Goal: Ask a question: Seek information or help from site administrators or community

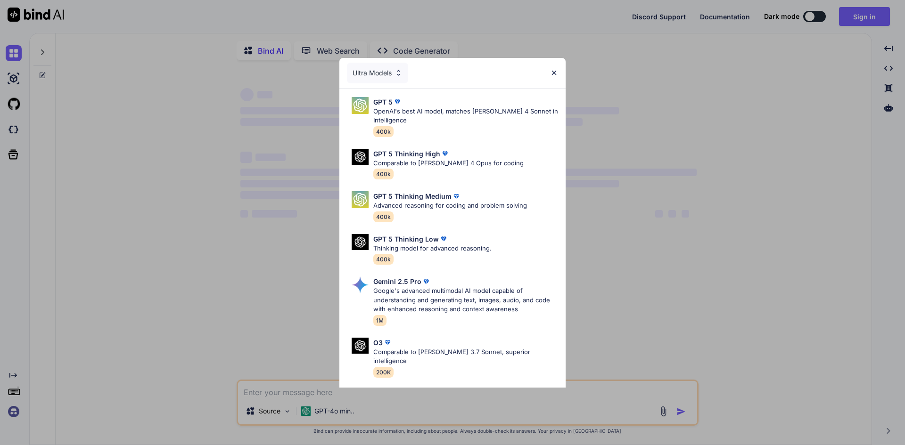
click at [58, 186] on div "Ultra Models GPT 5 OpenAI's best AI model, matches [PERSON_NAME] 4 Sonnet in In…" at bounding box center [452, 222] width 905 height 445
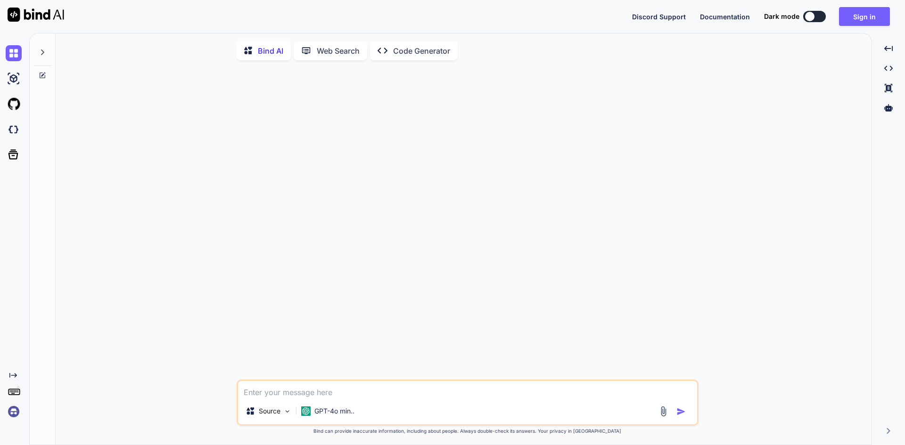
click at [807, 14] on div at bounding box center [809, 16] width 9 height 9
type textarea "x"
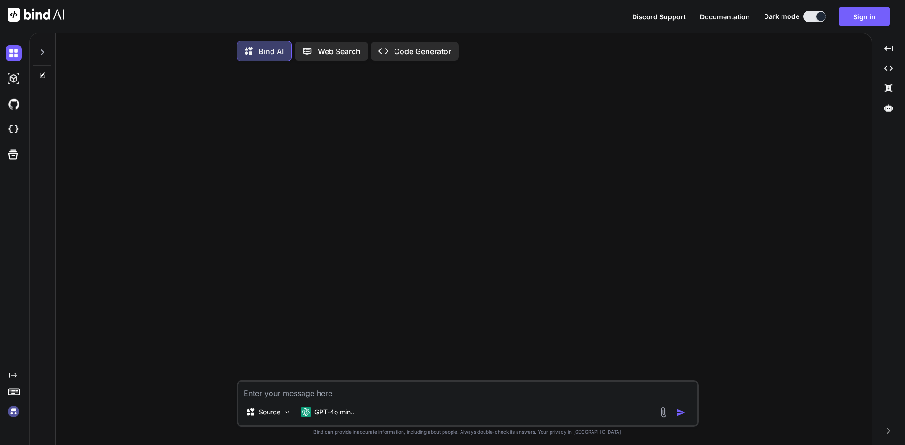
click at [324, 396] on textarea at bounding box center [467, 390] width 459 height 17
paste textarea "{ "medication_name" : "[MEDICAL_DATA]", "dosage_amount" : 5, "dosage_unit" : "p…"
type textarea "{ "medication_name" : "[MEDICAL_DATA]", "dosage_amount" : 5, "dosage_unit" : "p…"
type textarea "x"
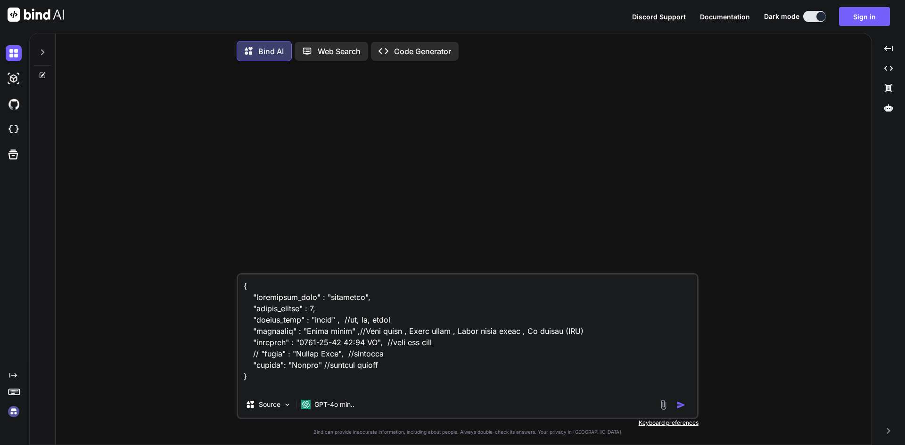
scroll to position [793, 0]
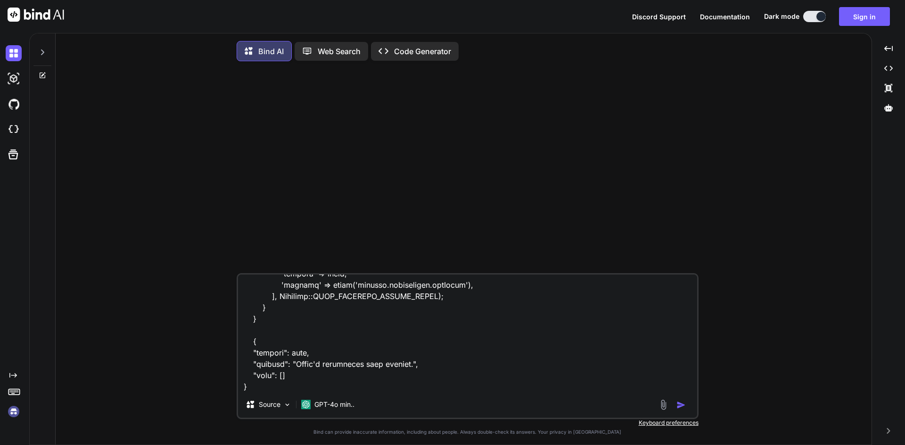
type textarea "{ "medication_name" : "[MEDICAL_DATA]", "dosage_amount" : 5, "dosage_unit" : "p…"
type textarea "x"
type textarea "{ "medication_name" : "[MEDICAL_DATA]", "dosage_amount" : 5, "dosage_unit" : "p…"
type textarea "x"
type textarea "{ "medication_name" : "[MEDICAL_DATA]", "dosage_amount" : 5, "dosage_unit" : "p…"
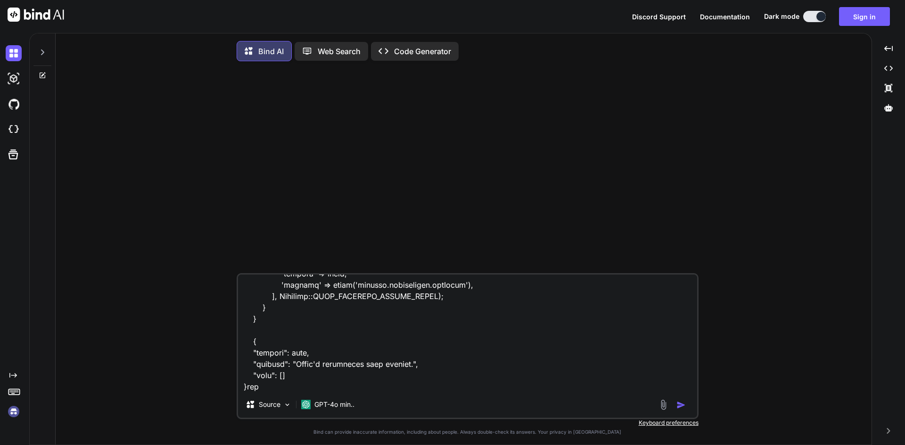
type textarea "x"
type textarea "{ "medication_name" : "[MEDICAL_DATA]", "dosage_amount" : 5, "dosage_unit" : "p…"
type textarea "x"
type textarea "{ "medication_name" : "[MEDICAL_DATA]", "dosage_amount" : 5, "dosage_unit" : "p…"
type textarea "x"
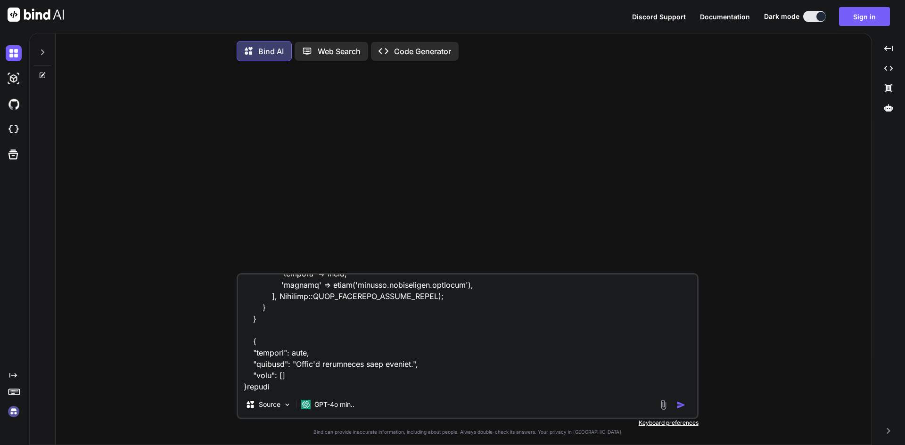
type textarea "{ "medication_name" : "[MEDICAL_DATA]", "dosage_amount" : 5, "dosage_unit" : "p…"
type textarea "x"
type textarea "{ "medication_name" : "[MEDICAL_DATA]", "dosage_amount" : 5, "dosage_unit" : "p…"
type textarea "x"
type textarea "{ "medication_name" : "[MEDICAL_DATA]", "dosage_amount" : 5, "dosage_unit" : "p…"
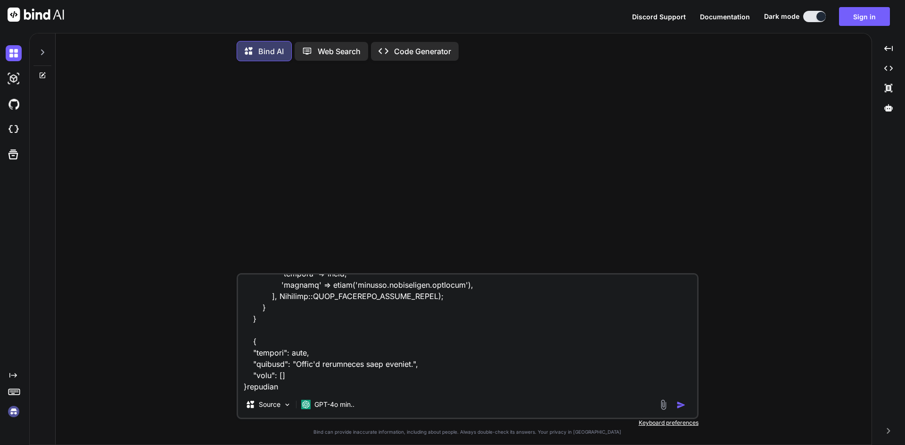
type textarea "x"
type textarea "{ "medication_name" : "[MEDICAL_DATA]", "dosage_amount" : 5, "dosage_unit" : "p…"
type textarea "x"
type textarea "{ "medication_name" : "[MEDICAL_DATA]", "dosage_amount" : 5, "dosage_unit" : "p…"
type textarea "x"
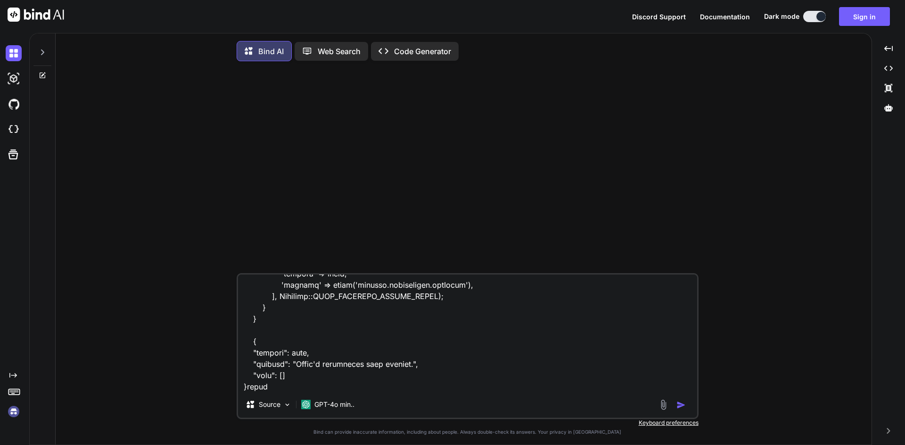
type textarea "{ "medication_name" : "[MEDICAL_DATA]", "dosage_amount" : 5, "dosage_unit" : "p…"
type textarea "x"
type textarea "{ "medication_name" : "[MEDICAL_DATA]", "dosage_amount" : 5, "dosage_unit" : "p…"
type textarea "x"
type textarea "{ "medication_name" : "[MEDICAL_DATA]", "dosage_amount" : 5, "dosage_unit" : "p…"
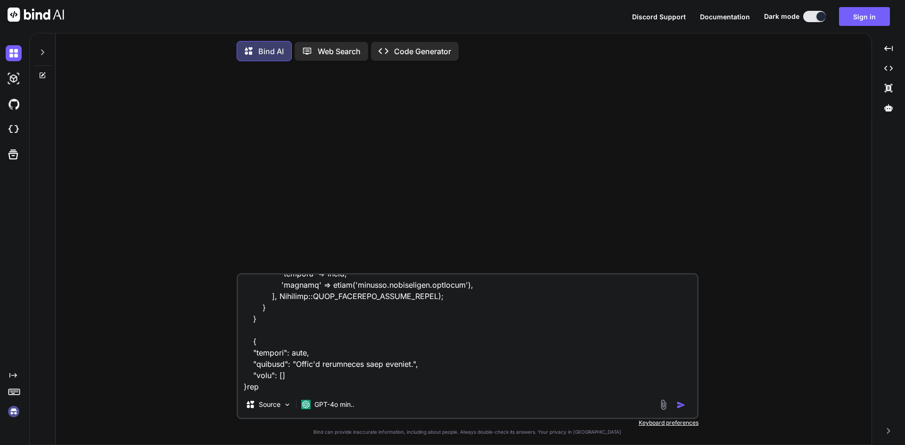
type textarea "x"
type textarea "{ "medication_name" : "[MEDICAL_DATA]", "dosage_amount" : 5, "dosage_unit" : "p…"
type textarea "x"
type textarea "{ "medication_name" : "[MEDICAL_DATA]", "dosage_amount" : 5, "dosage_unit" : "p…"
type textarea "x"
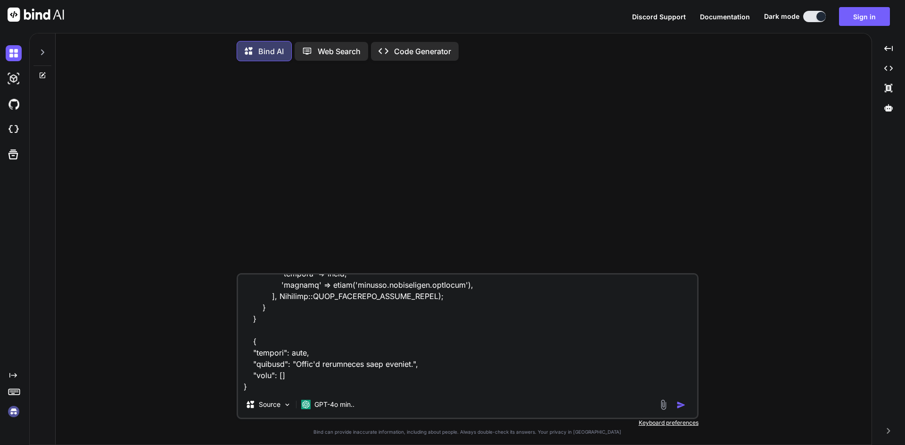
type textarea "{ "medication_name" : "[MEDICAL_DATA]", "dosage_amount" : 5, "dosage_unit" : "p…"
type textarea "x"
type textarea "{ "medication_name" : "[MEDICAL_DATA]", "dosage_amount" : 5, "dosage_unit" : "p…"
type textarea "x"
type textarea "{ "medication_name" : "[MEDICAL_DATA]", "dosage_amount" : 5, "dosage_unit" : "p…"
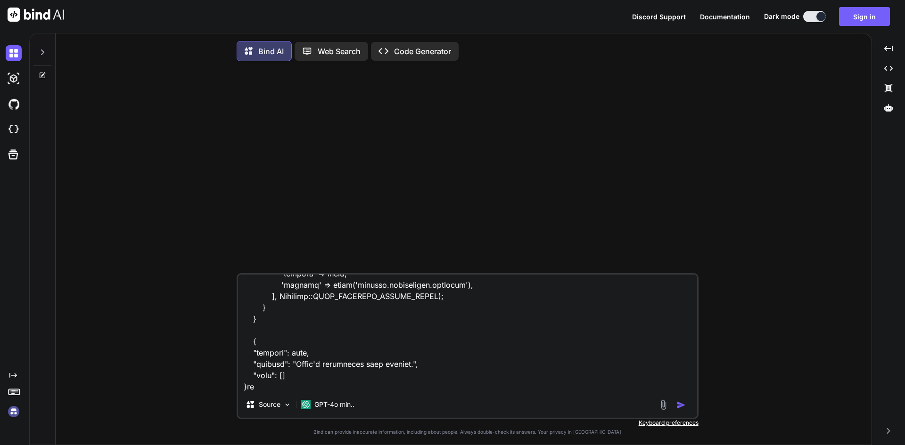
type textarea "x"
type textarea "{ "medication_name" : "[MEDICAL_DATA]", "dosage_amount" : 5, "dosage_unit" : "p…"
type textarea "x"
type textarea "{ "medication_name" : "[MEDICAL_DATA]", "dosage_amount" : 5, "dosage_unit" : "p…"
type textarea "x"
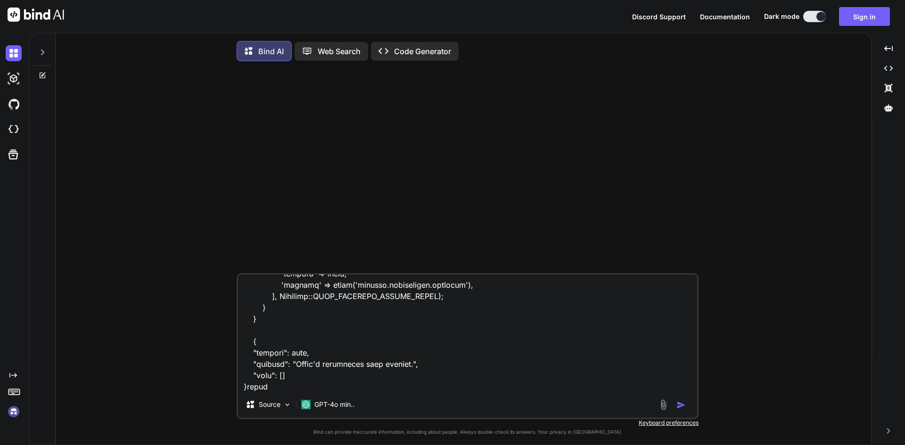
type textarea "{ "medication_name" : "[MEDICAL_DATA]", "dosage_amount" : 5, "dosage_unit" : "p…"
type textarea "x"
type textarea "{ "medication_name" : "[MEDICAL_DATA]", "dosage_amount" : 5, "dosage_unit" : "p…"
type textarea "x"
type textarea "{ "medication_name" : "[MEDICAL_DATA]", "dosage_amount" : 5, "dosage_unit" : "p…"
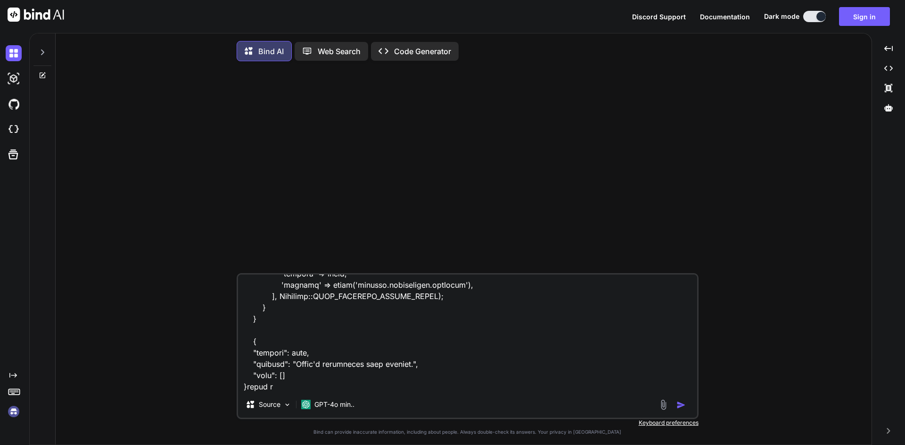
type textarea "x"
type textarea "{ "medication_name" : "[MEDICAL_DATA]", "dosage_amount" : 5, "dosage_unit" : "p…"
type textarea "x"
type textarea "{ "medication_name" : "[MEDICAL_DATA]", "dosage_amount" : 5, "dosage_unit" : "p…"
type textarea "x"
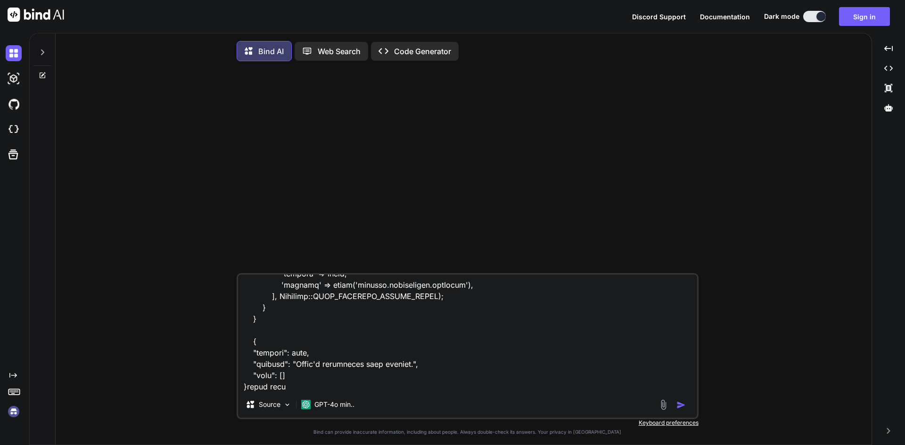
type textarea "{ "medication_name" : "[MEDICAL_DATA]", "dosage_amount" : 5, "dosage_unit" : "p…"
type textarea "x"
type textarea "{ "medication_name" : "[MEDICAL_DATA]", "dosage_amount" : 5, "dosage_unit" : "p…"
type textarea "x"
type textarea "{ "medication_name" : "[MEDICAL_DATA]", "dosage_amount" : 5, "dosage_unit" : "p…"
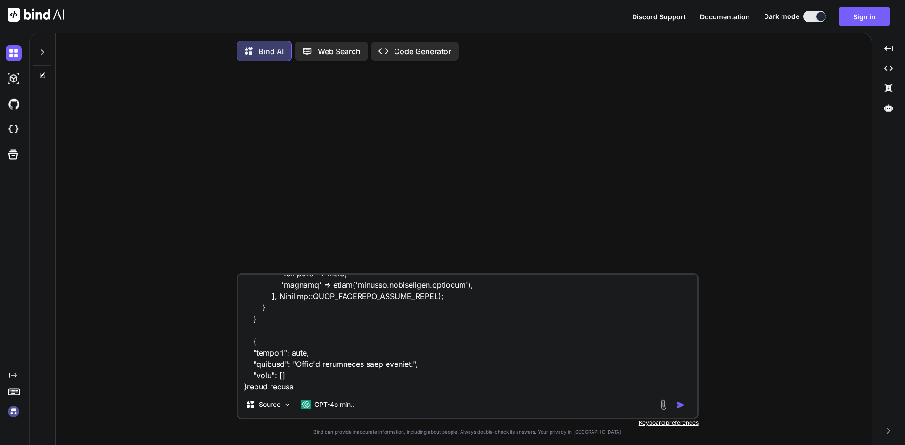
type textarea "x"
type textarea "{ "medication_name" : "[MEDICAL_DATA]", "dosage_amount" : 5, "dosage_unit" : "p…"
type textarea "x"
type textarea "{ "medication_name" : "[MEDICAL_DATA]", "dosage_amount" : 5, "dosage_unit" : "p…"
type textarea "x"
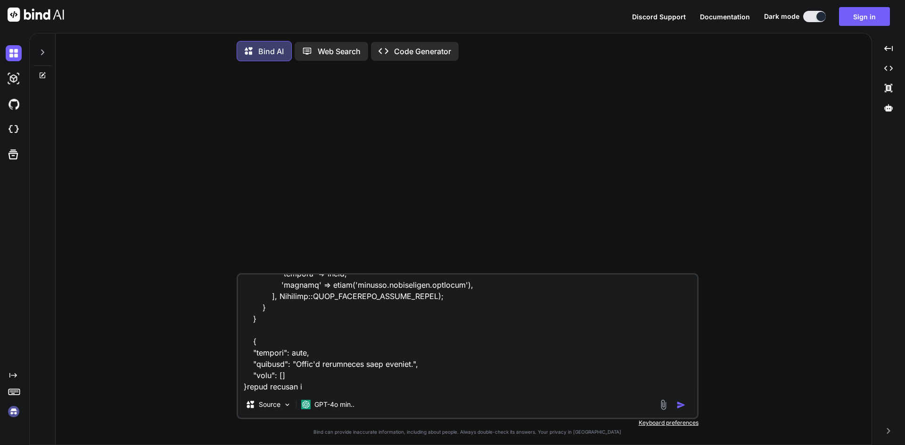
type textarea "{ "medication_name" : "[MEDICAL_DATA]", "dosage_amount" : 5, "dosage_unit" : "p…"
type textarea "x"
type textarea "{ "medication_name" : "[MEDICAL_DATA]", "dosage_amount" : 5, "dosage_unit" : "p…"
type textarea "x"
type textarea "{ "medication_name" : "[MEDICAL_DATA]", "dosage_amount" : 5, "dosage_unit" : "p…"
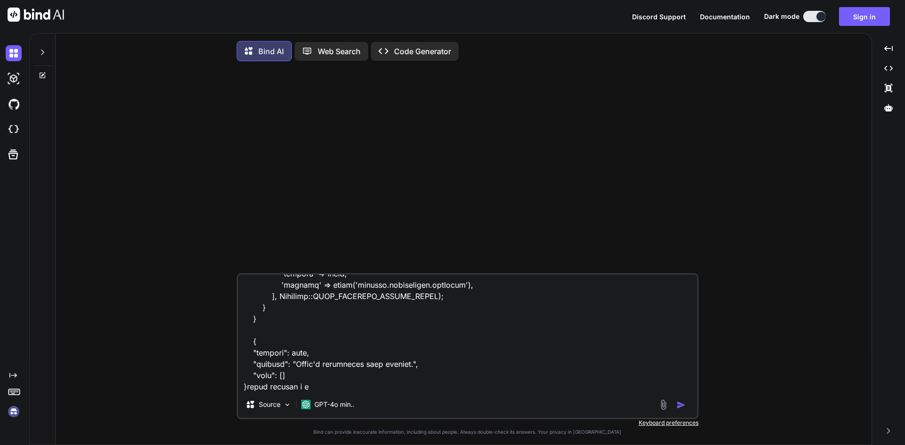
type textarea "x"
type textarea "{ "medication_name" : "[MEDICAL_DATA]", "dosage_amount" : 5, "dosage_unit" : "p…"
type textarea "x"
type textarea "{ "medication_name" : "[MEDICAL_DATA]", "dosage_amount" : 5, "dosage_unit" : "p…"
type textarea "x"
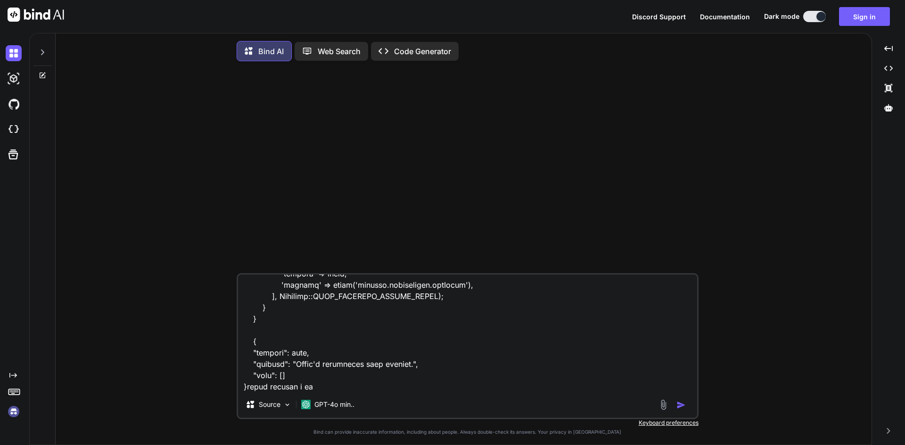
type textarea "{ "medication_name" : "[MEDICAL_DATA]", "dosage_amount" : 5, "dosage_unit" : "p…"
type textarea "x"
type textarea "{ "medication_name" : "[MEDICAL_DATA]", "dosage_amount" : 5, "dosage_unit" : "p…"
type textarea "x"
type textarea "{ "medication_name" : "[MEDICAL_DATA]", "dosage_amount" : 5, "dosage_unit" : "p…"
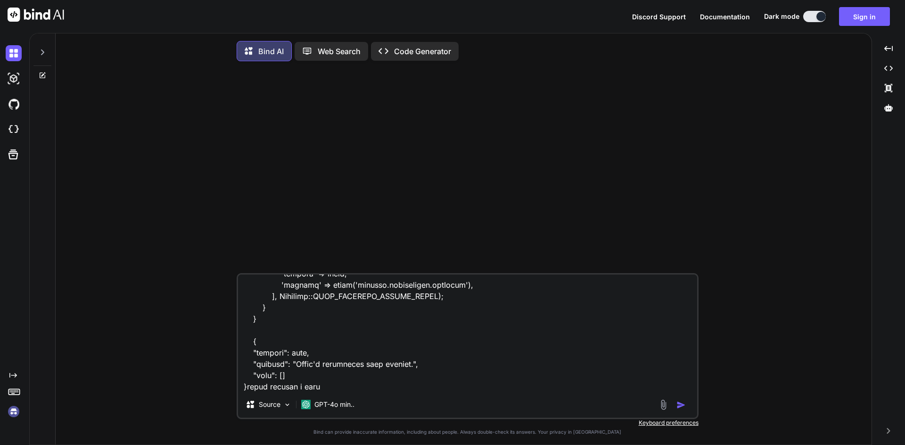
type textarea "x"
type textarea "{ "medication_name" : "[MEDICAL_DATA]", "dosage_amount" : 5, "dosage_unit" : "p…"
type textarea "x"
type textarea "{ "medication_name" : "[MEDICAL_DATA]", "dosage_amount" : 5, "dosage_unit" : "p…"
type textarea "x"
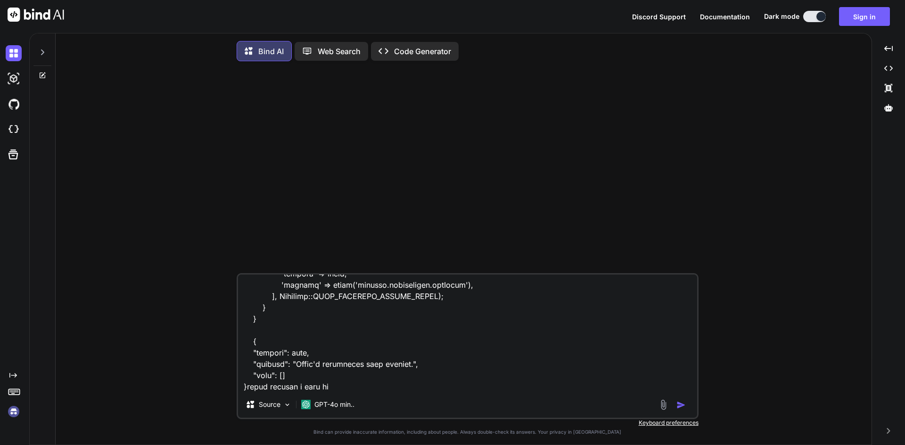
type textarea "{ "medication_name" : "[MEDICAL_DATA]", "dosage_amount" : 5, "dosage_unit" : "p…"
type textarea "x"
type textarea "{ "medication_name" : "[MEDICAL_DATA]", "dosage_amount" : 5, "dosage_unit" : "p…"
type textarea "x"
type textarea "{ "medication_name" : "[MEDICAL_DATA]", "dosage_amount" : 5, "dosage_unit" : "p…"
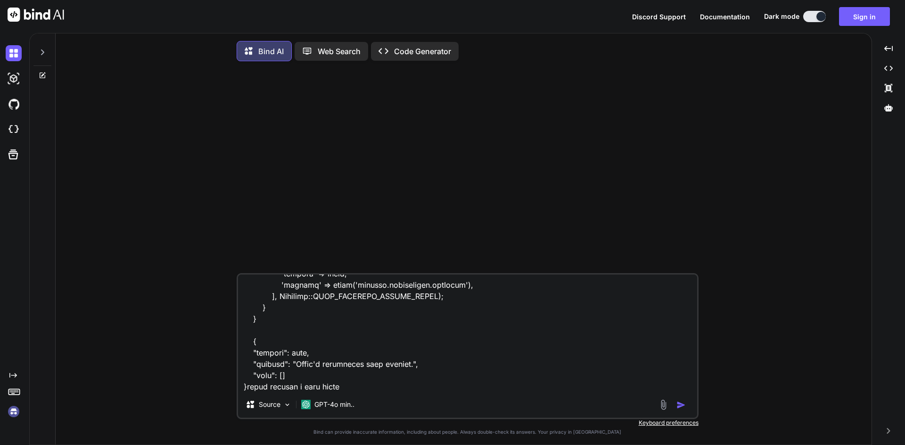
type textarea "x"
type textarea "{ "medication_name" : "[MEDICAL_DATA]", "dosage_amount" : 5, "dosage_unit" : "p…"
type textarea "x"
type textarea "{ "medication_name" : "[MEDICAL_DATA]", "dosage_amount" : 5, "dosage_unit" : "p…"
type textarea "x"
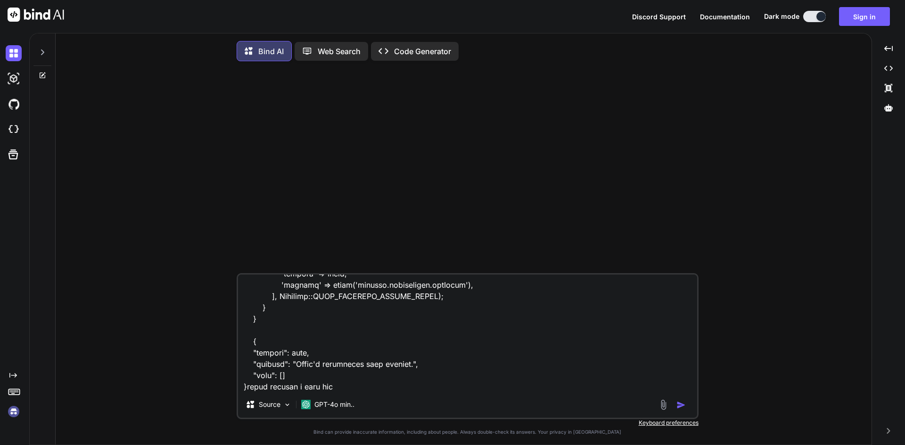
type textarea "{ "medication_name" : "[MEDICAL_DATA]", "dosage_amount" : 5, "dosage_unit" : "p…"
type textarea "x"
type textarea "{ "medication_name" : "[MEDICAL_DATA]", "dosage_amount" : 5, "dosage_unit" : "p…"
type textarea "x"
type textarea "{ "medication_name" : "[MEDICAL_DATA]", "dosage_amount" : 5, "dosage_unit" : "p…"
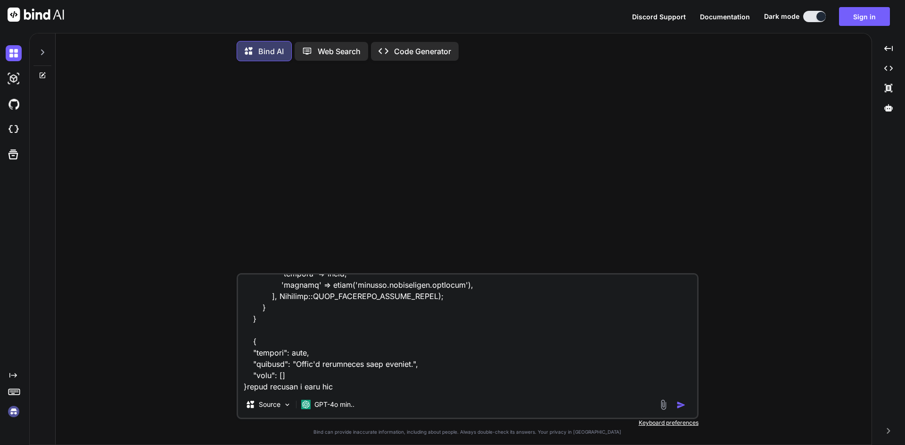
type textarea "x"
type textarea "{ "medication_name" : "[MEDICAL_DATA]", "dosage_amount" : 5, "dosage_unit" : "p…"
type textarea "x"
type textarea "{ "medication_name" : "[MEDICAL_DATA]", "dosage_amount" : 5, "dosage_unit" : "p…"
type textarea "x"
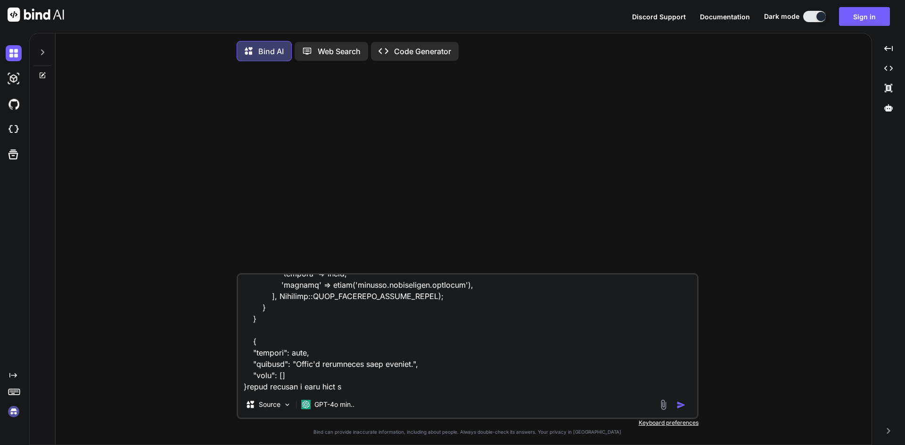
type textarea "{ "medication_name" : "[MEDICAL_DATA]", "dosage_amount" : 5, "dosage_unit" : "p…"
type textarea "x"
type textarea "{ "medication_name" : "[MEDICAL_DATA]", "dosage_amount" : 5, "dosage_unit" : "p…"
type textarea "x"
type textarea "{ "medication_name" : "[MEDICAL_DATA]", "dosage_amount" : 5, "dosage_unit" : "p…"
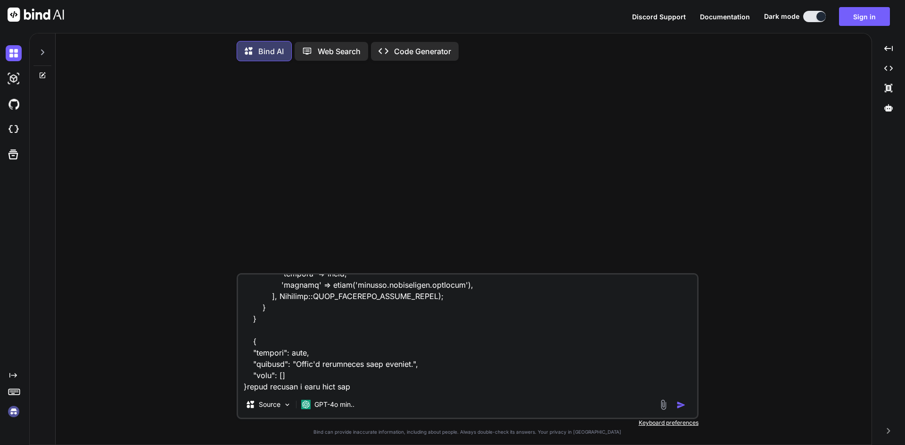
type textarea "x"
type textarea "{ "medication_name" : "[MEDICAL_DATA]", "dosage_amount" : 5, "dosage_unit" : "p…"
type textarea "x"
type textarea "{ "medication_name" : "[MEDICAL_DATA]", "dosage_amount" : 5, "dosage_unit" : "p…"
type textarea "x"
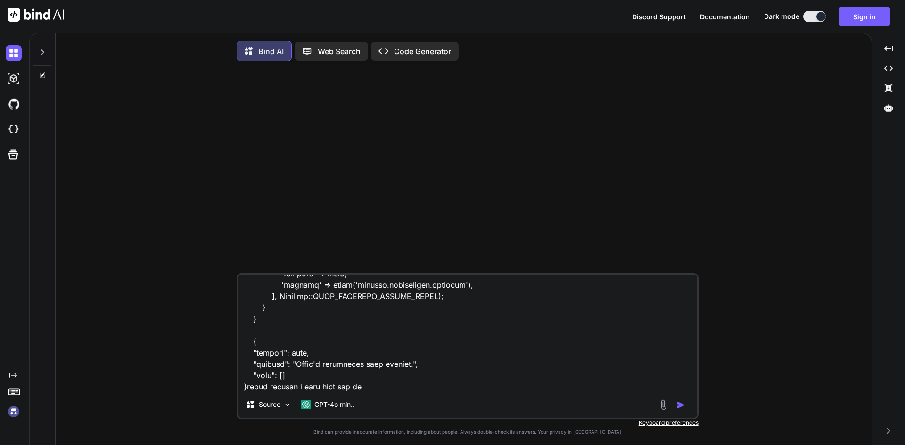
type textarea "{ "medication_name" : "[MEDICAL_DATA]", "dosage_amount" : 5, "dosage_unit" : "p…"
type textarea "x"
type textarea "{ "medication_name" : "[MEDICAL_DATA]", "dosage_amount" : 5, "dosage_unit" : "p…"
type textarea "x"
type textarea "{ "medication_name" : "[MEDICAL_DATA]", "dosage_amount" : 5, "dosage_unit" : "p…"
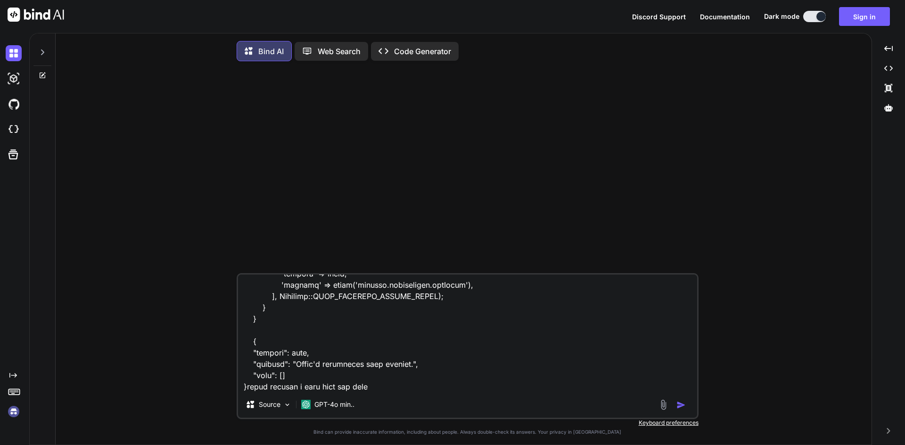
type textarea "x"
type textarea "{ "medication_name" : "[MEDICAL_DATA]", "dosage_amount" : 5, "dosage_unit" : "p…"
type textarea "x"
type textarea "{ "medication_name" : "[MEDICAL_DATA]", "dosage_amount" : 5, "dosage_unit" : "p…"
type textarea "x"
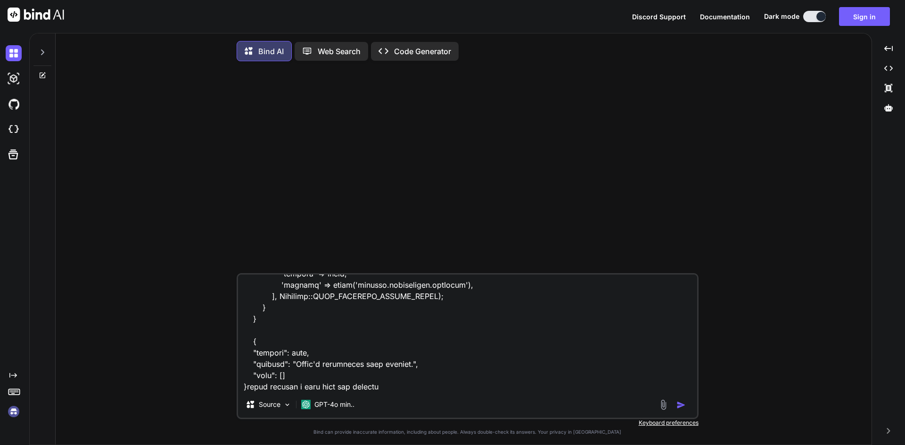
type textarea "{ "medication_name" : "[MEDICAL_DATA]", "dosage_amount" : 5, "dosage_unit" : "p…"
type textarea "x"
type textarea "{ "medication_name" : "[MEDICAL_DATA]", "dosage_amount" : 5, "dosage_unit" : "p…"
type textarea "x"
type textarea "{ "medication_name" : "[MEDICAL_DATA]", "dosage_amount" : 5, "dosage_unit" : "p…"
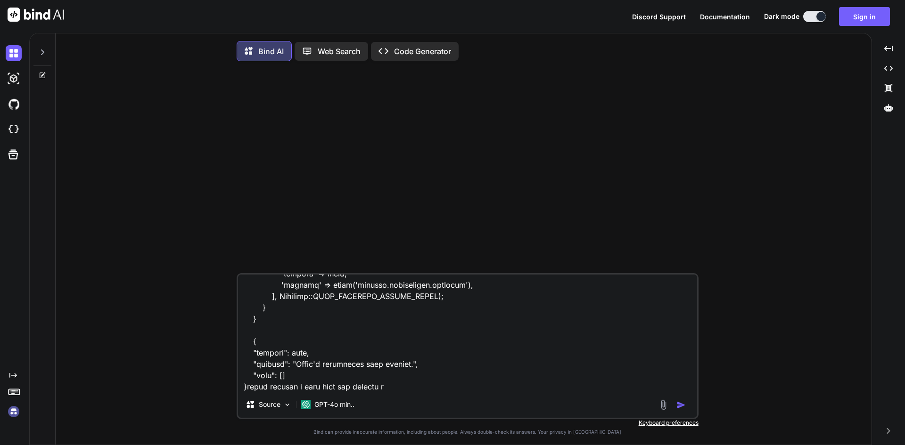
type textarea "x"
type textarea "{ "medication_name" : "[MEDICAL_DATA]", "dosage_amount" : 5, "dosage_unit" : "p…"
type textarea "x"
type textarea "{ "medication_name" : "[MEDICAL_DATA]", "dosage_amount" : 5, "dosage_unit" : "p…"
type textarea "x"
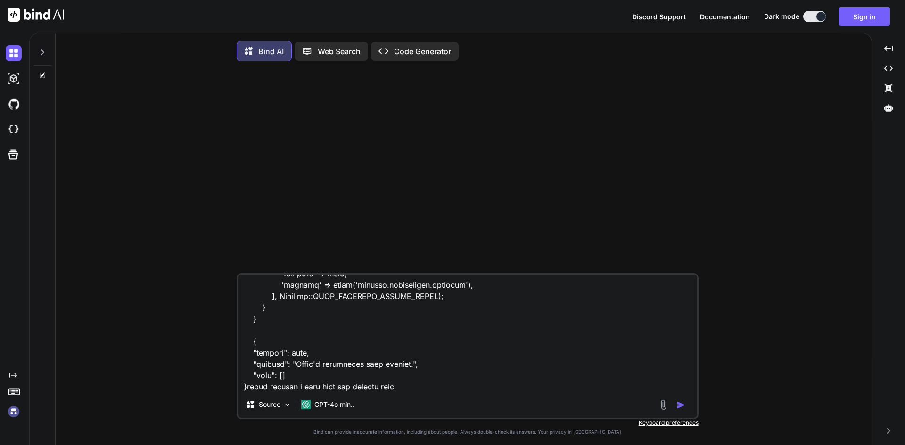
type textarea "{ "medication_name" : "[MEDICAL_DATA]", "dosage_amount" : 5, "dosage_unit" : "p…"
type textarea "x"
type textarea "{ "medication_name" : "[MEDICAL_DATA]", "dosage_amount" : 5, "dosage_unit" : "p…"
type textarea "x"
type textarea "{ "medication_name" : "[MEDICAL_DATA]", "dosage_amount" : 5, "dosage_unit" : "p…"
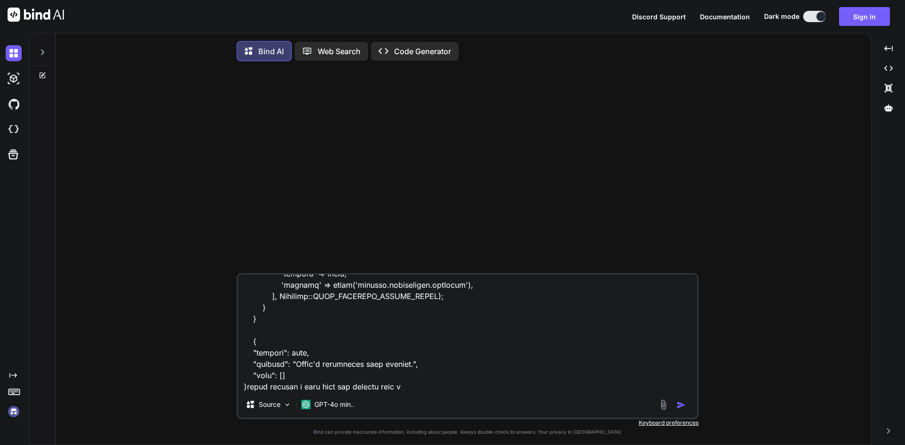
type textarea "x"
type textarea "{ "medication_name" : "[MEDICAL_DATA]", "dosage_amount" : 5, "dosage_unit" : "p…"
type textarea "x"
type textarea "{ "medication_name" : "[MEDICAL_DATA]", "dosage_amount" : 5, "dosage_unit" : "p…"
type textarea "x"
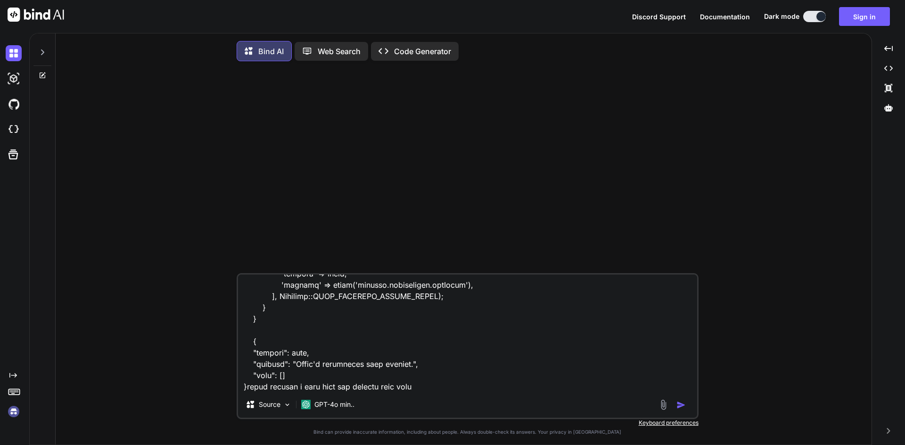
type textarea "{ "medication_name" : "[MEDICAL_DATA]", "dosage_amount" : 5, "dosage_unit" : "p…"
type textarea "x"
type textarea "{ "medication_name" : "[MEDICAL_DATA]", "dosage_amount" : 5, "dosage_unit" : "p…"
type textarea "x"
type textarea "{ "medication_name" : "[MEDICAL_DATA]", "dosage_amount" : 5, "dosage_unit" : "p…"
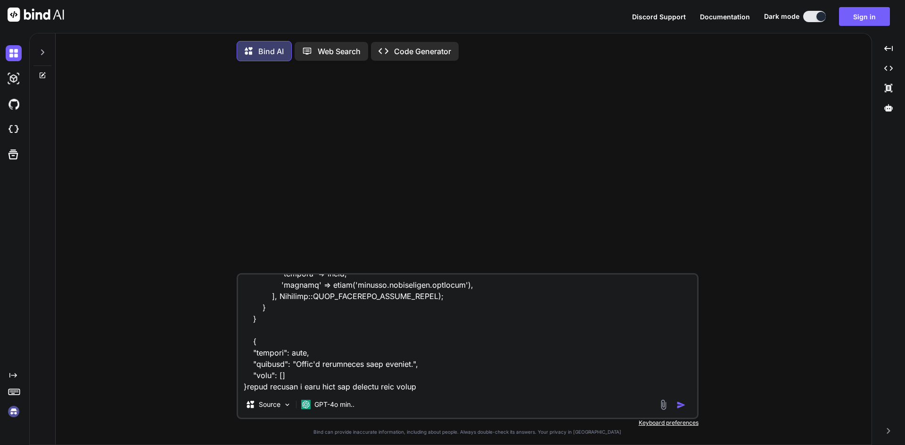
type textarea "x"
type textarea "{ "medication_name" : "[MEDICAL_DATA]", "dosage_amount" : 5, "dosage_unit" : "p…"
type textarea "x"
type textarea "{ "medication_name" : "[MEDICAL_DATA]", "dosage_amount" : 5, "dosage_unit" : "p…"
type textarea "x"
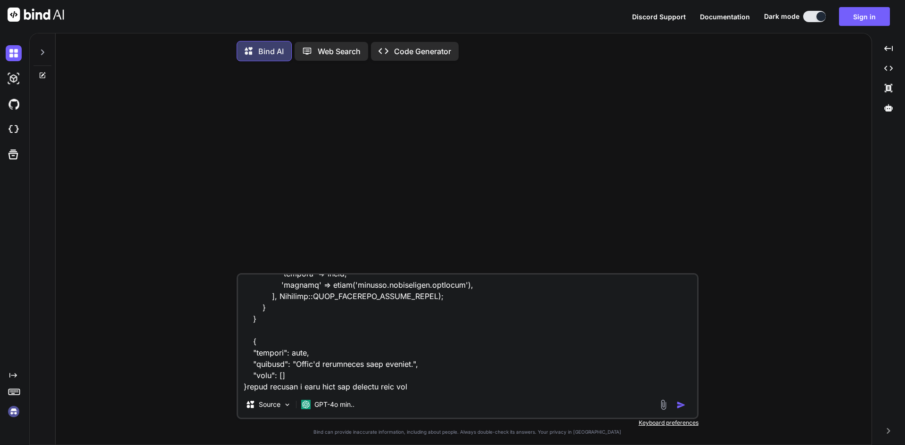
type textarea "{ "medication_name" : "[MEDICAL_DATA]", "dosage_amount" : 5, "dosage_unit" : "p…"
type textarea "x"
type textarea "{ "medication_name" : "[MEDICAL_DATA]", "dosage_amount" : 5, "dosage_unit" : "p…"
type textarea "x"
type textarea "{ "medication_name" : "[MEDICAL_DATA]", "dosage_amount" : 5, "dosage_unit" : "p…"
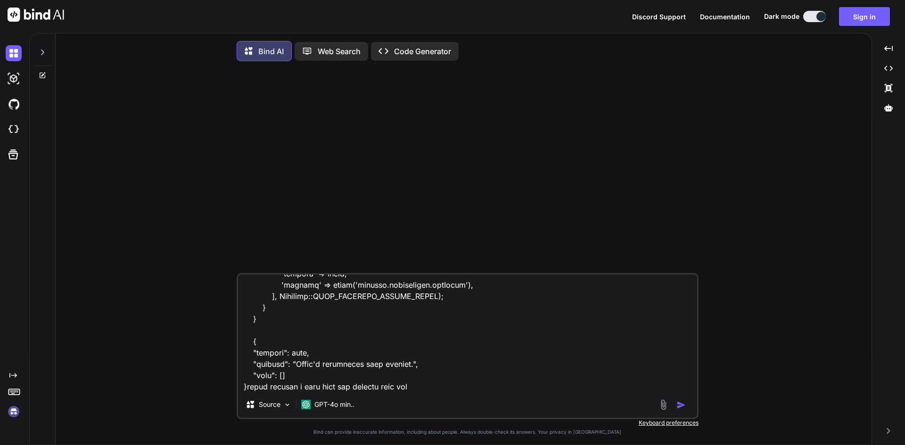
type textarea "x"
type textarea "{ "medication_name" : "[MEDICAL_DATA]", "dosage_amount" : 5, "dosage_unit" : "p…"
type textarea "x"
type textarea "{ "medication_name" : "[MEDICAL_DATA]", "dosage_amount" : 5, "dosage_unit" : "p…"
type textarea "x"
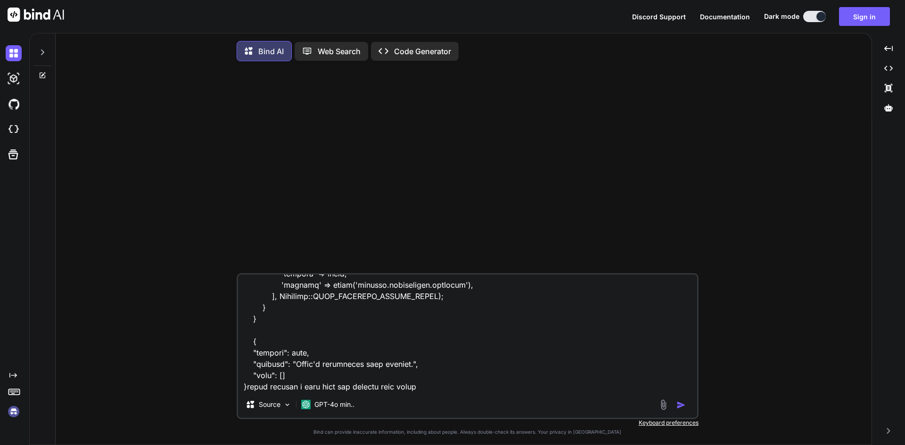
type textarea "{ "medication_name" : "[MEDICAL_DATA]", "dosage_amount" : 5, "dosage_unit" : "p…"
type textarea "x"
type textarea "{ "medication_name" : "[MEDICAL_DATA]", "dosage_amount" : 5, "dosage_unit" : "p…"
type textarea "x"
type textarea "{ "medication_name" : "[MEDICAL_DATA]", "dosage_amount" : 5, "dosage_unit" : "p…"
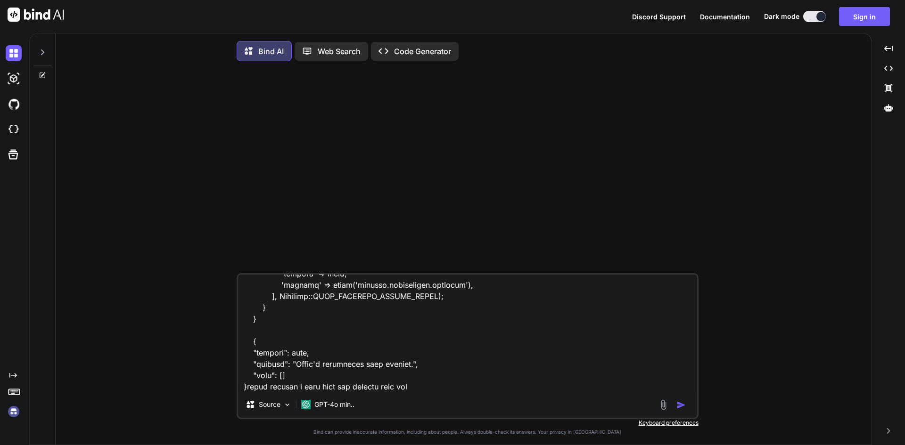
type textarea "x"
type textarea "{ "medication_name" : "[MEDICAL_DATA]", "dosage_amount" : 5, "dosage_unit" : "p…"
type textarea "x"
type textarea "{ "medication_name" : "[MEDICAL_DATA]", "dosage_amount" : 5, "dosage_unit" : "p…"
type textarea "x"
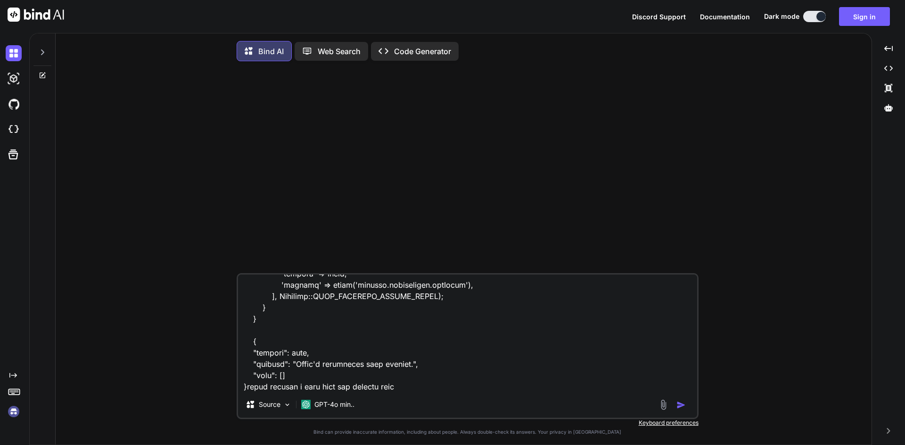
type textarea "{ "medication_name" : "[MEDICAL_DATA]", "dosage_amount" : 5, "dosage_unit" : "p…"
type textarea "x"
type textarea "{ "medication_name" : "[MEDICAL_DATA]", "dosage_amount" : 5, "dosage_unit" : "p…"
type textarea "x"
type textarea "{ "medication_name" : "[MEDICAL_DATA]", "dosage_amount" : 5, "dosage_unit" : "p…"
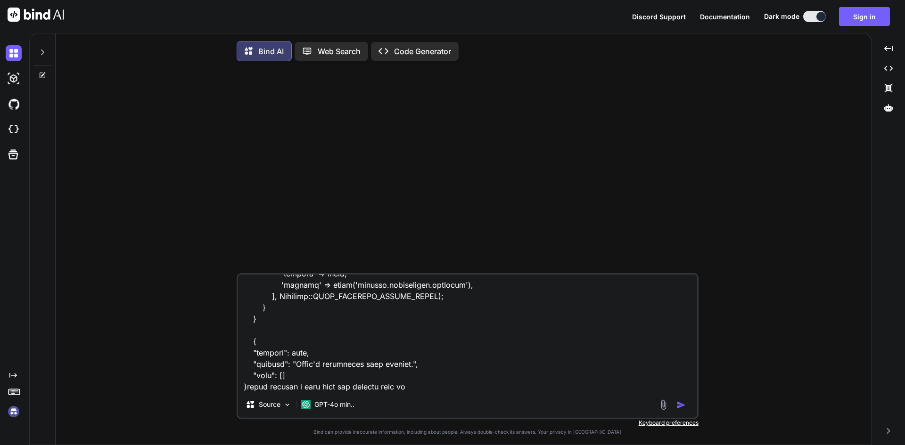
type textarea "x"
type textarea "{ "medication_name" : "[MEDICAL_DATA]", "dosage_amount" : 5, "dosage_unit" : "p…"
type textarea "x"
type textarea "{ "medication_name" : "[MEDICAL_DATA]", "dosage_amount" : 5, "dosage_unit" : "p…"
type textarea "x"
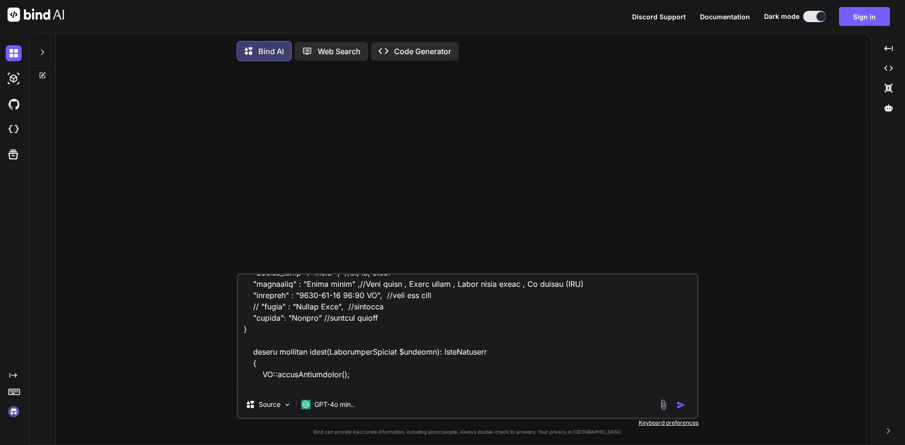
scroll to position [0, 0]
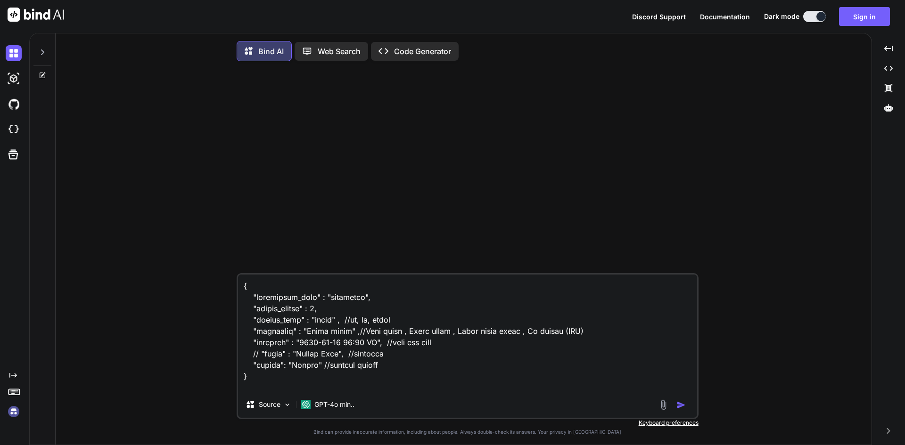
drag, startPoint x: 267, startPoint y: 340, endPoint x: 234, endPoint y: 258, distance: 88.1
click at [234, 258] on div "Source GPT-4o min.. Created with Bind Always check its answers. Privacy in Bind…" at bounding box center [467, 258] width 808 height 378
type textarea "public function store(MedicationRequest $request): JsonResponse { DB::beginTran…"
type textarea "x"
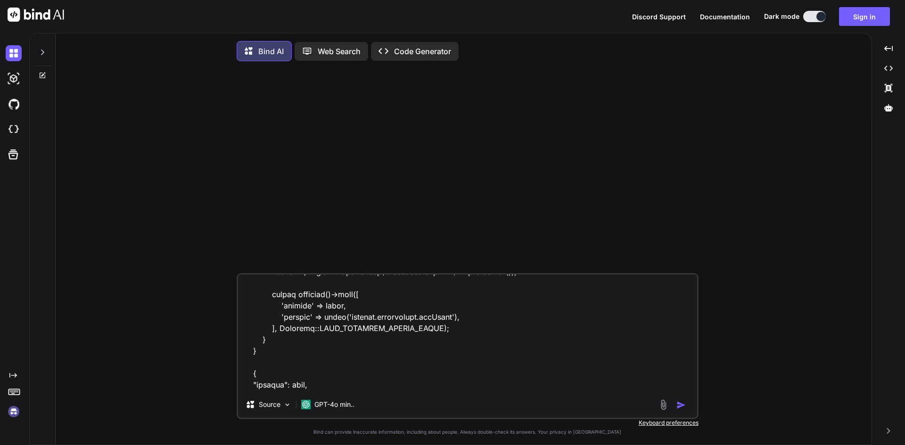
scroll to position [692, 0]
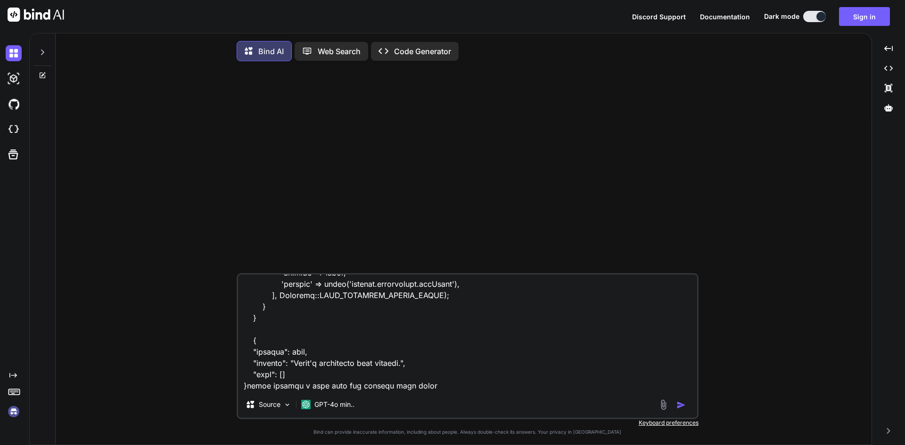
click at [446, 389] on textarea at bounding box center [467, 333] width 459 height 117
click at [438, 389] on textarea at bounding box center [467, 333] width 459 height 117
paste textarea "{ "medication_name" : "[MEDICAL_DATA]", "dosage_amount" : 5, "dosage_unit" : "p…"
type textarea "public function store(MedicationRequest $request): JsonResponse { DB::beginTran…"
type textarea "x"
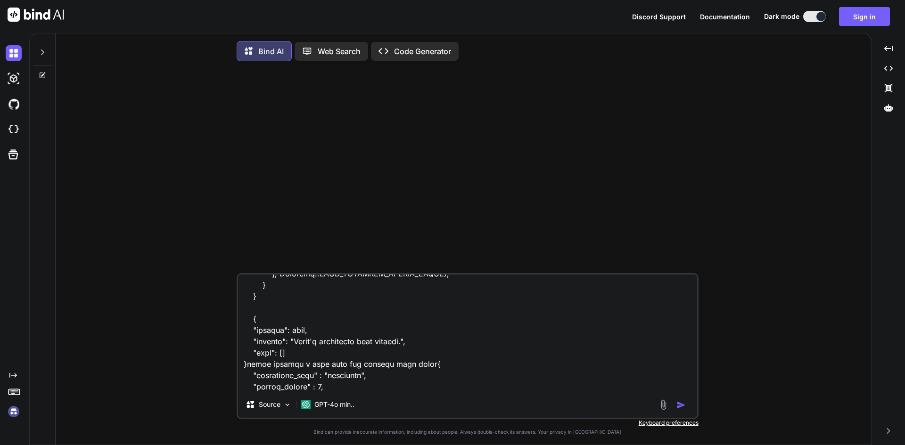
scroll to position [695, 0]
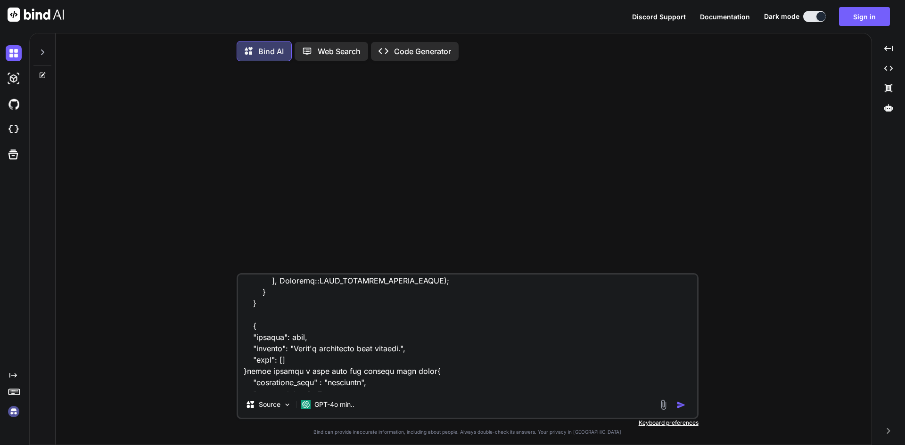
drag, startPoint x: 246, startPoint y: 337, endPoint x: 216, endPoint y: 330, distance: 31.0
click at [216, 330] on div "Source GPT-4o min.. Created with Bind Always check its answers. Privacy in Bind…" at bounding box center [467, 258] width 808 height 378
type textarea "public function store(MedicationRequest $request): JsonResponse { DB::beginTran…"
type textarea "x"
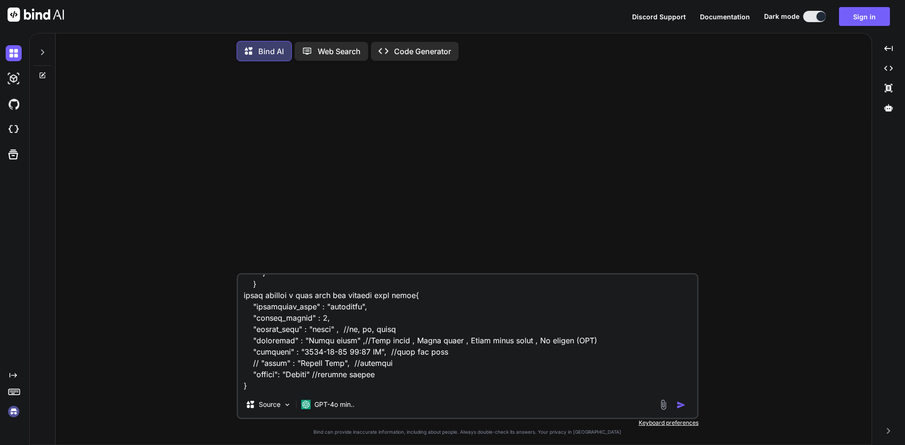
scroll to position [737, 0]
click at [275, 389] on textarea at bounding box center [467, 333] width 459 height 117
type textarea "public function store(MedicationRequest $request): JsonResponse { DB::beginTran…"
type textarea "x"
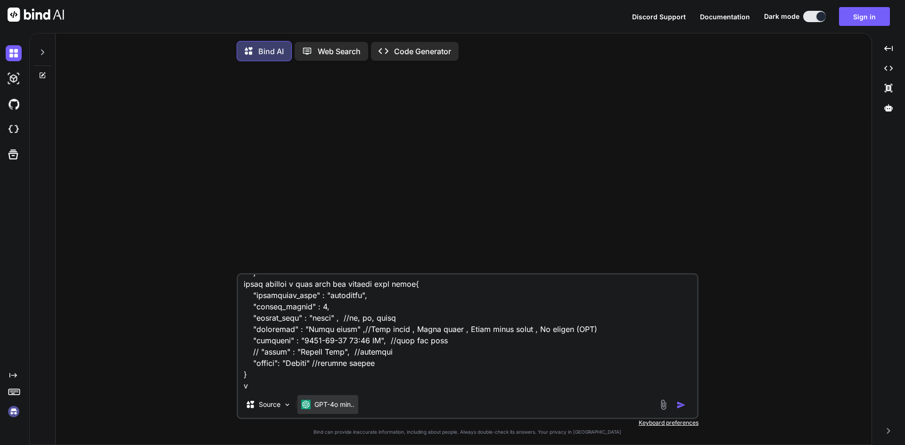
type textarea "public function store(MedicationRequest $request): JsonResponse { DB::beginTran…"
type textarea "x"
type textarea "public function store(MedicationRequest $request): JsonResponse { DB::beginTran…"
type textarea "x"
type textarea "public function store(MedicationRequest $request): JsonResponse { DB::beginTran…"
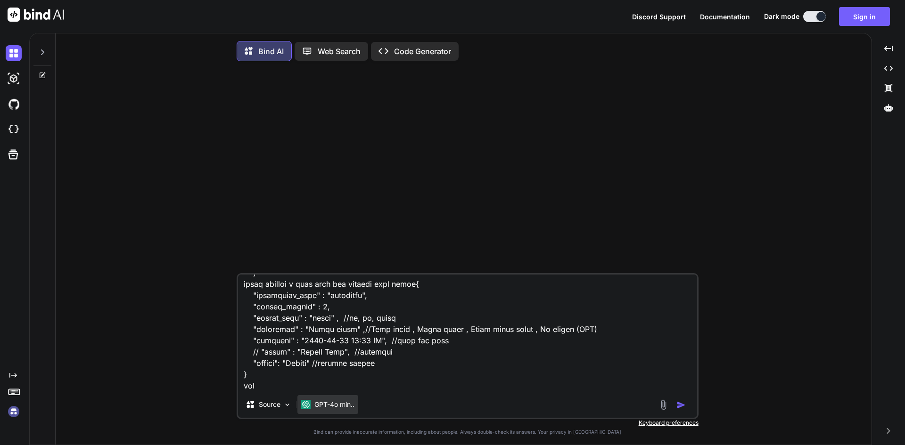
type textarea "x"
type textarea "public function store(MedicationRequest $request): JsonResponse { DB::beginTran…"
type textarea "x"
type textarea "public function store(MedicationRequest $request): JsonResponse { DB::beginTran…"
paste textarea "{ "success": true, "message": "[DATE] medication list details.", "data": [] }"
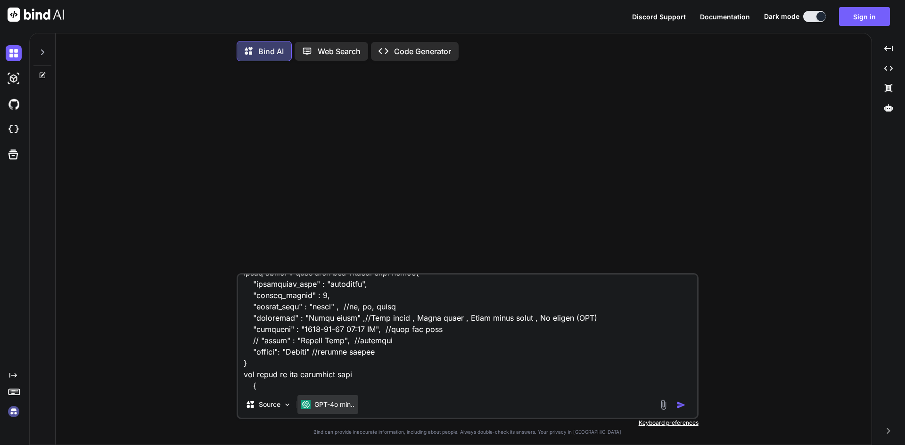
scroll to position [793, 0]
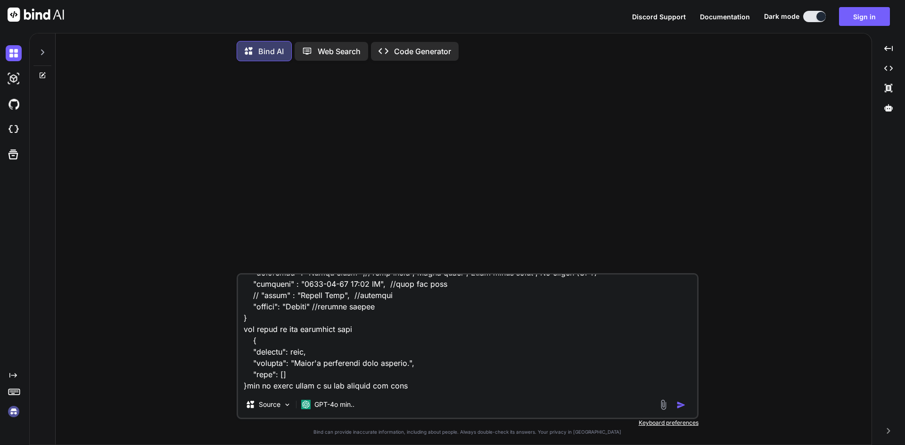
click at [677, 404] on img "button" at bounding box center [680, 404] width 9 height 9
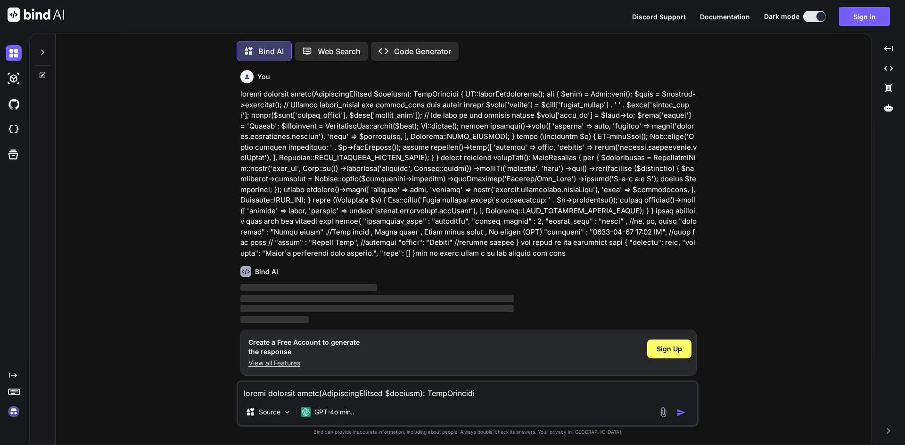
scroll to position [5, 0]
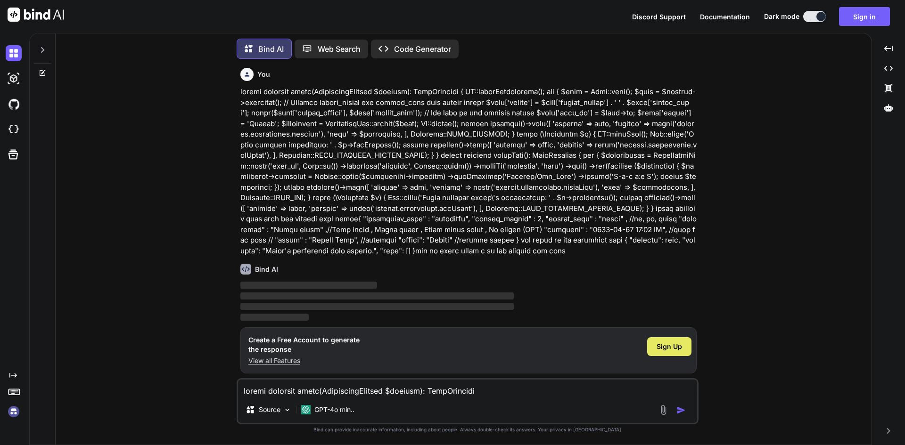
click at [674, 350] on span "Sign Up" at bounding box center [668, 346] width 25 height 9
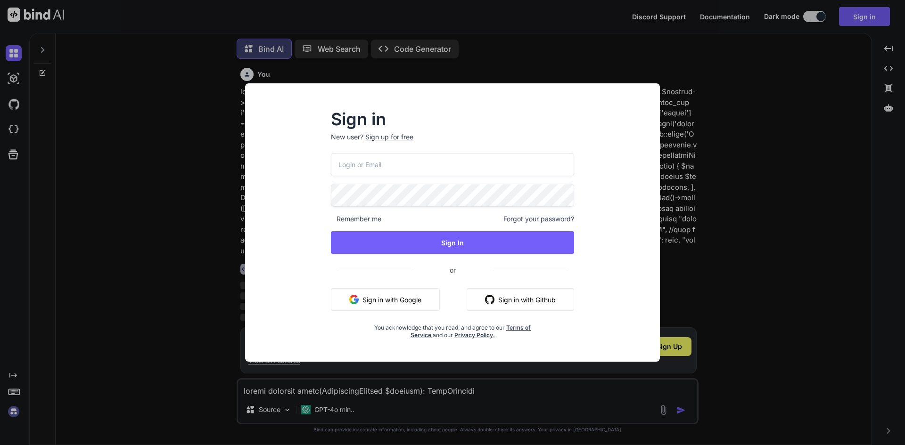
click at [385, 171] on input "email" at bounding box center [452, 164] width 243 height 23
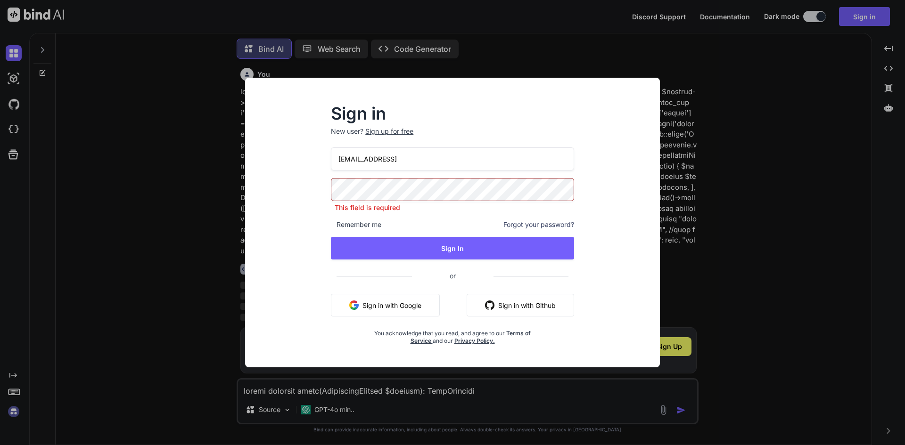
click at [412, 165] on input "[EMAIL_ADDRESS]" at bounding box center [452, 158] width 243 height 23
click at [369, 205] on p "This field is required" at bounding box center [452, 207] width 243 height 9
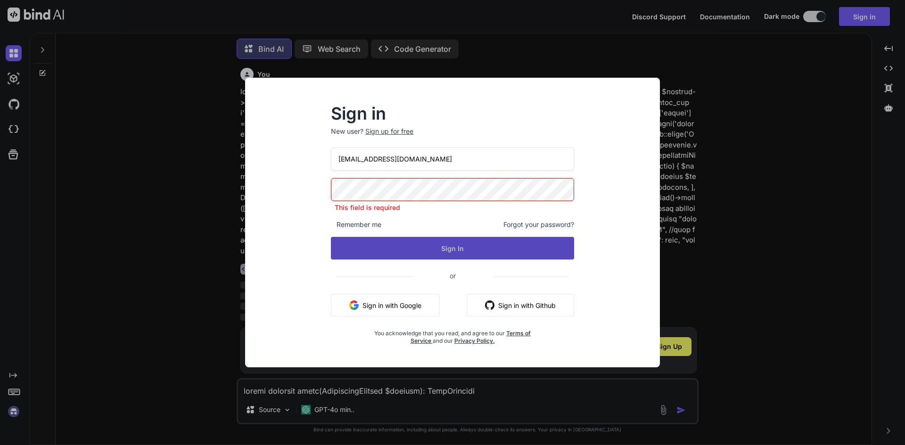
click at [440, 250] on button "Sign In" at bounding box center [452, 248] width 243 height 23
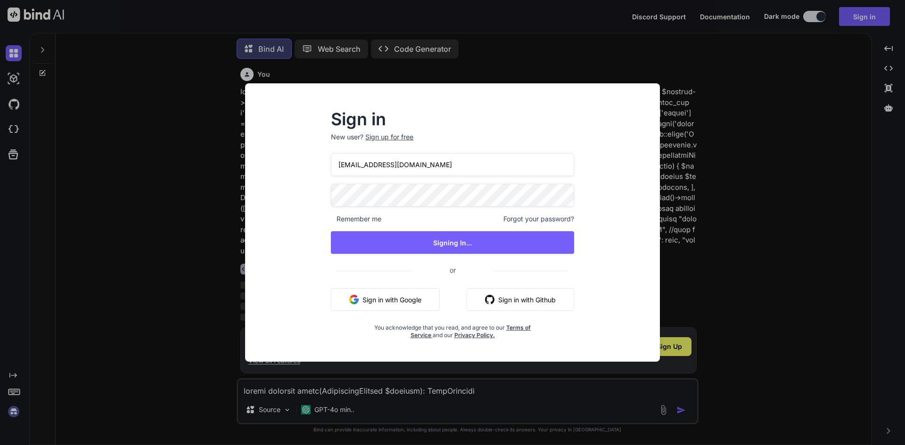
scroll to position [0, 0]
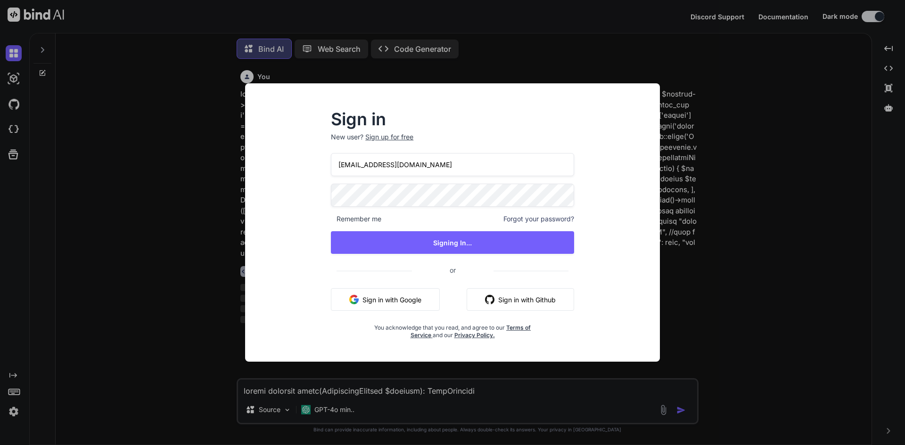
click at [805, 274] on div "Sign in New user? Sign up for free [EMAIL_ADDRESS][DOMAIN_NAME] Remember me For…" at bounding box center [452, 222] width 905 height 445
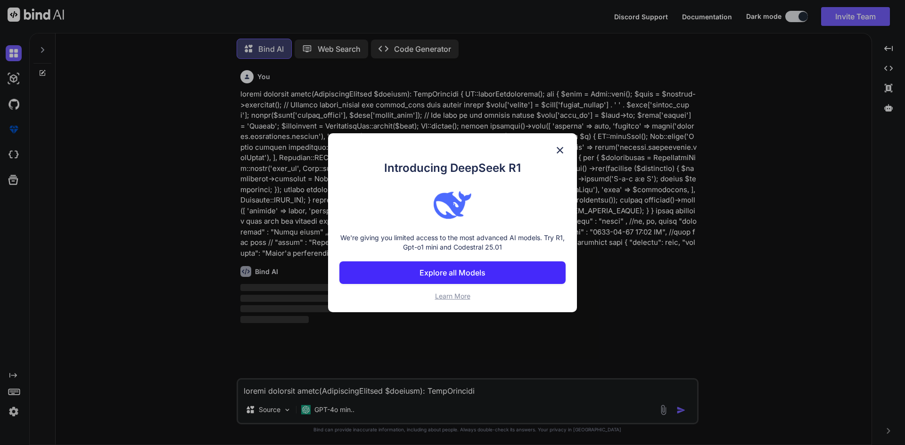
click at [556, 151] on img at bounding box center [559, 150] width 11 height 11
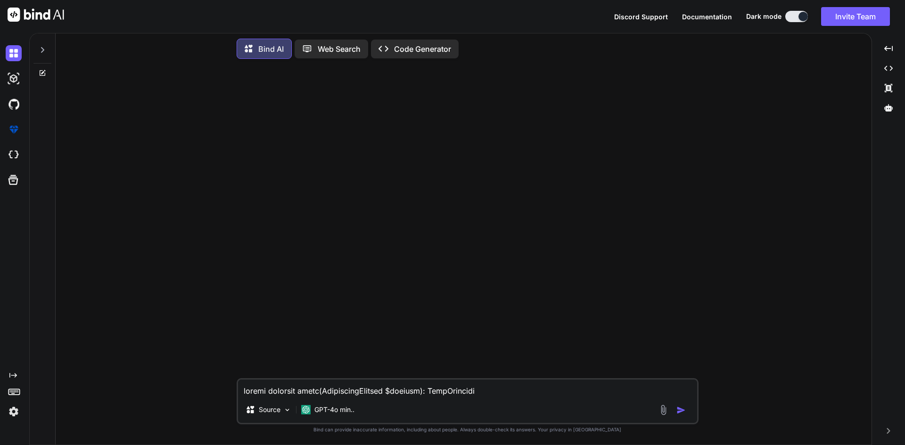
click at [406, 386] on textarea at bounding box center [467, 388] width 459 height 17
paste textarea "public function store(MedicationRequest $request): JsonResponse { DB::beginTran…"
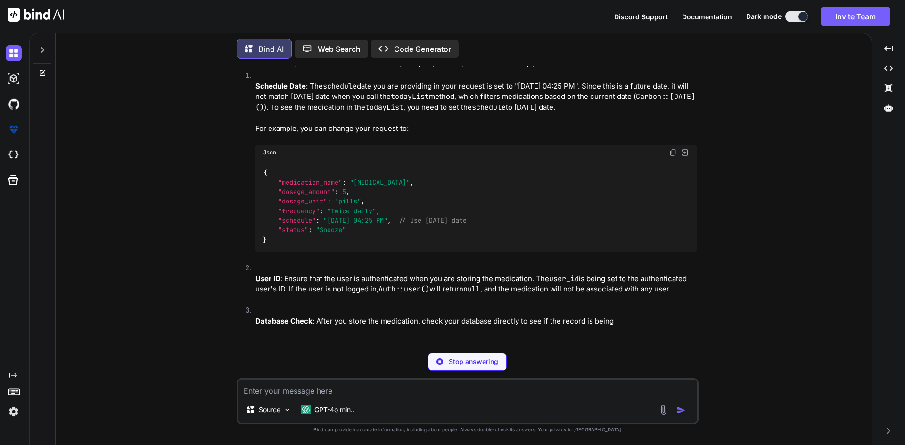
scroll to position [243, 0]
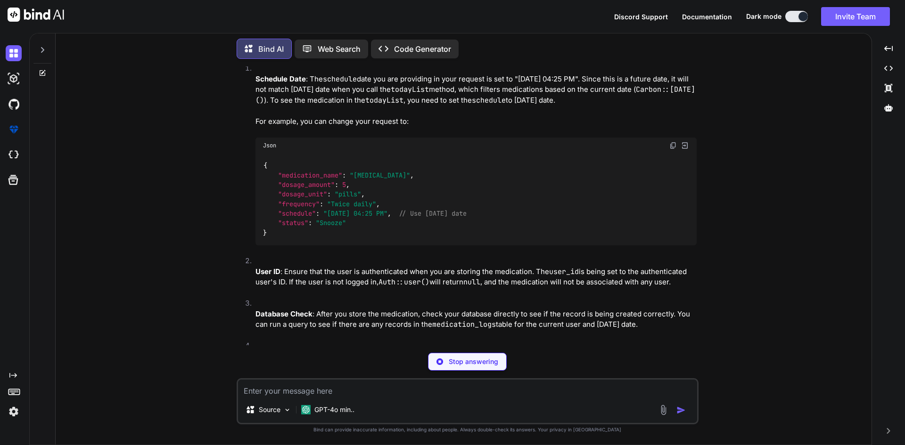
drag, startPoint x: 296, startPoint y: 213, endPoint x: 511, endPoint y: 212, distance: 215.3
click at [511, 212] on div "{ "medication_name" : "[MEDICAL_DATA]" , "dosage_amount" : 5 , "dosage_unit" : …" at bounding box center [475, 200] width 441 height 92
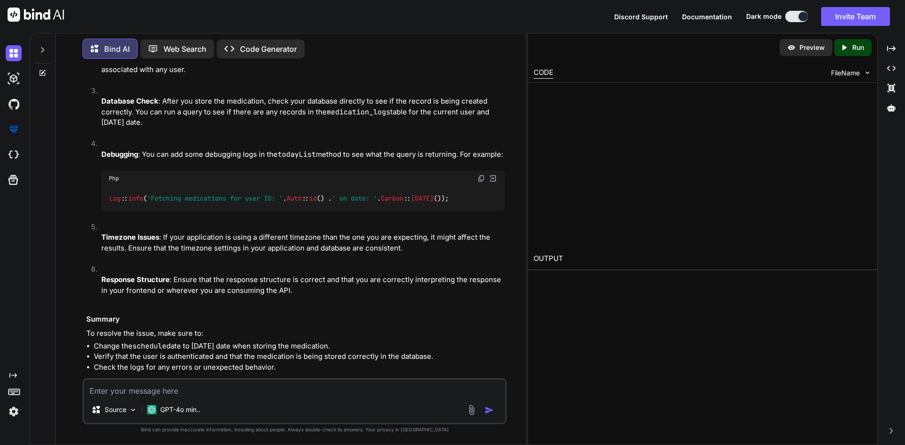
scroll to position [530, 0]
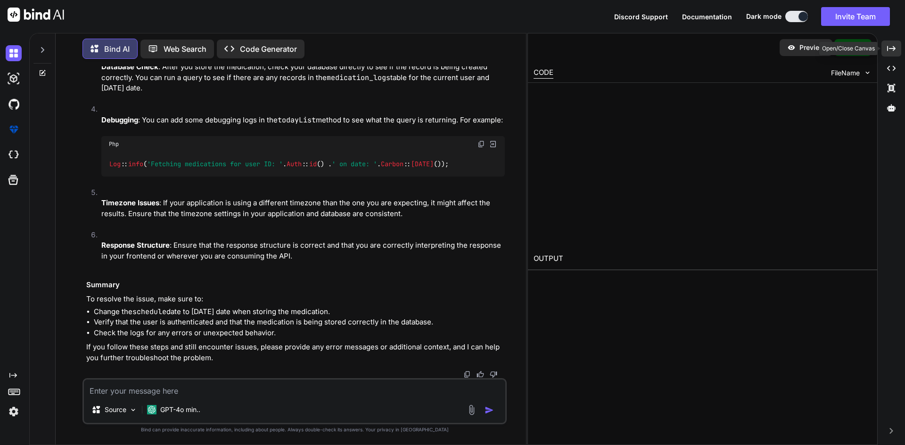
click at [893, 49] on icon at bounding box center [891, 48] width 8 height 5
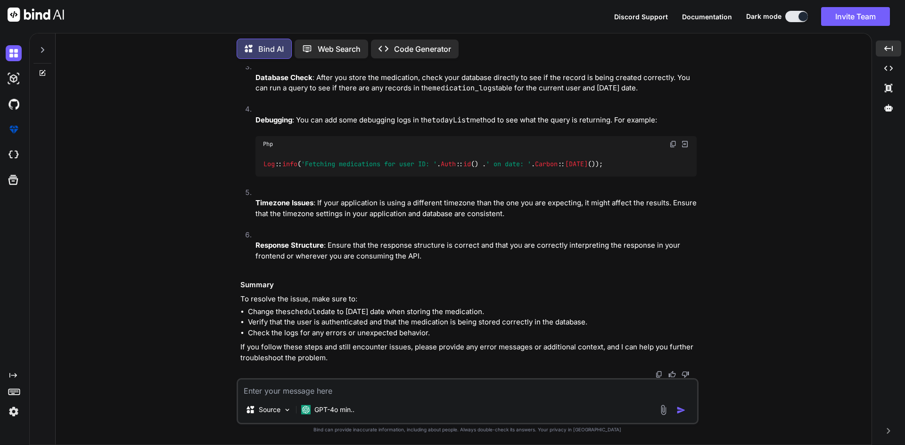
click at [363, 390] on textarea at bounding box center [467, 388] width 459 height 17
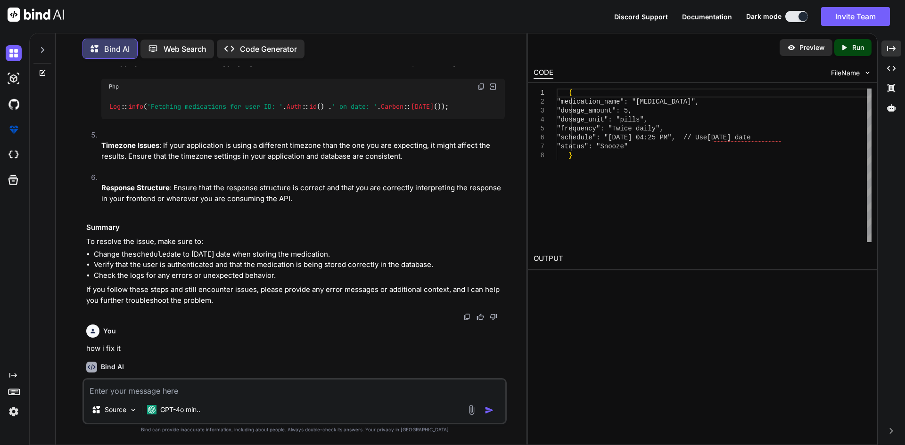
scroll to position [643, 0]
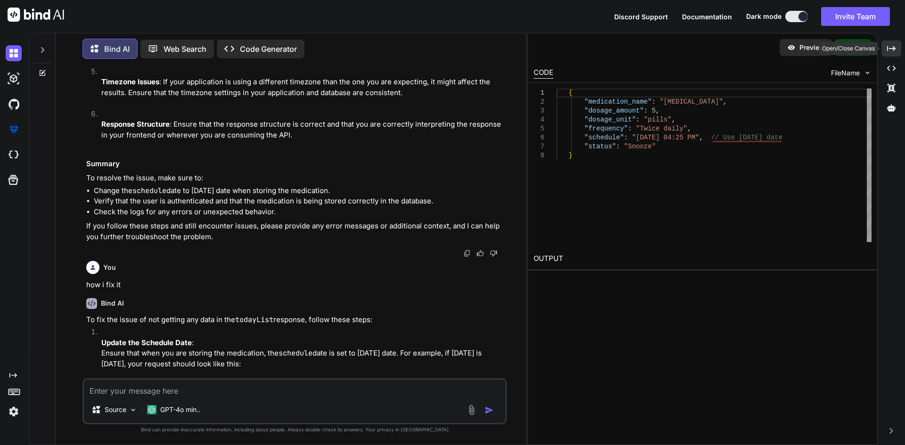
click at [897, 47] on div "Created with Pixso." at bounding box center [891, 49] width 20 height 16
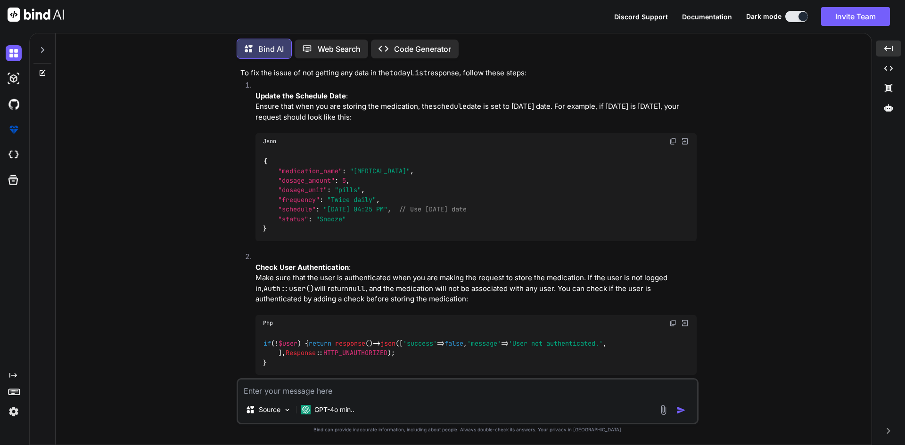
scroll to position [862, 0]
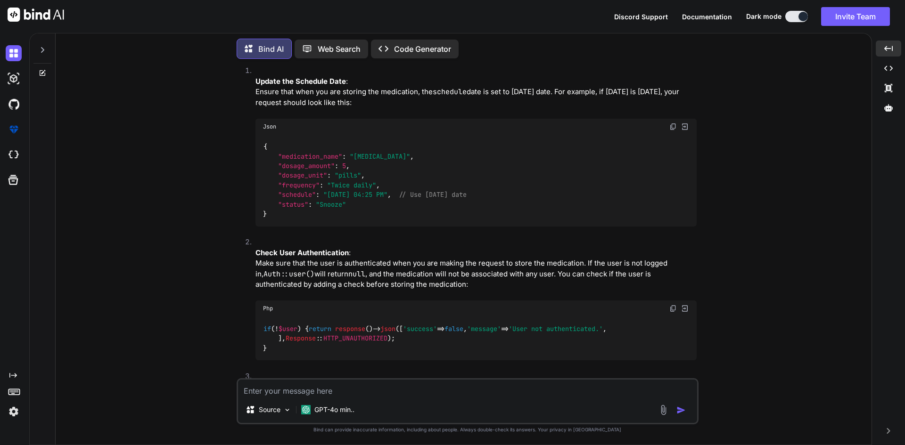
drag, startPoint x: 333, startPoint y: 194, endPoint x: 392, endPoint y: 194, distance: 58.9
click at [387, 194] on span ""[DATE] 04:25 PM"" at bounding box center [355, 194] width 64 height 8
click at [344, 215] on div "{ "medication_name" : "[MEDICAL_DATA]" , "dosage_amount" : 5 , "dosage_unit" : …" at bounding box center [475, 181] width 441 height 92
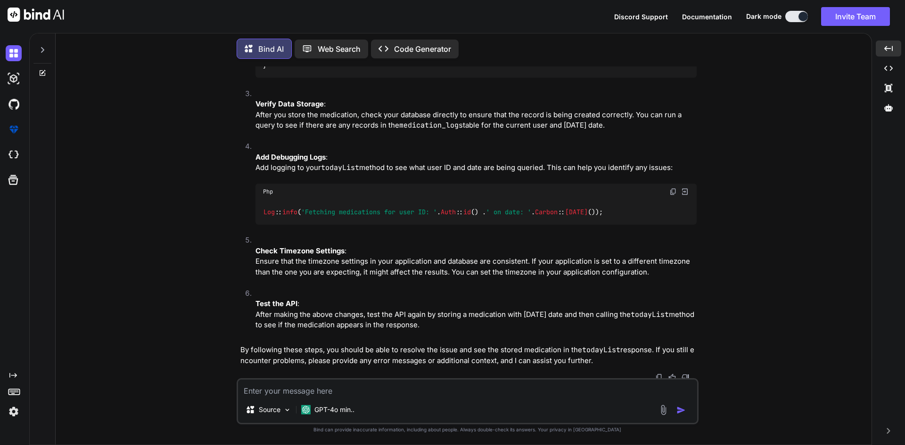
click at [416, 389] on textarea at bounding box center [467, 388] width 459 height 17
paste textarea "{ "medication_name" : "[MEDICAL_DATA]", "dosage_amount" : 5, "dosage_unit" : "p…"
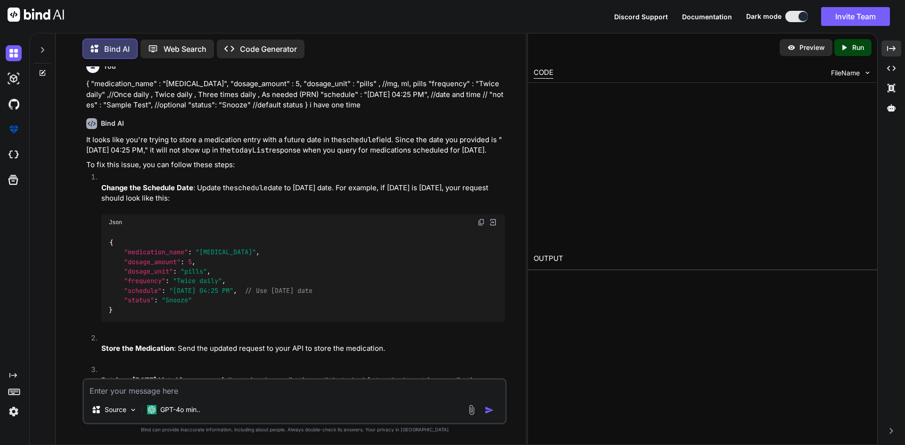
scroll to position [1618, 0]
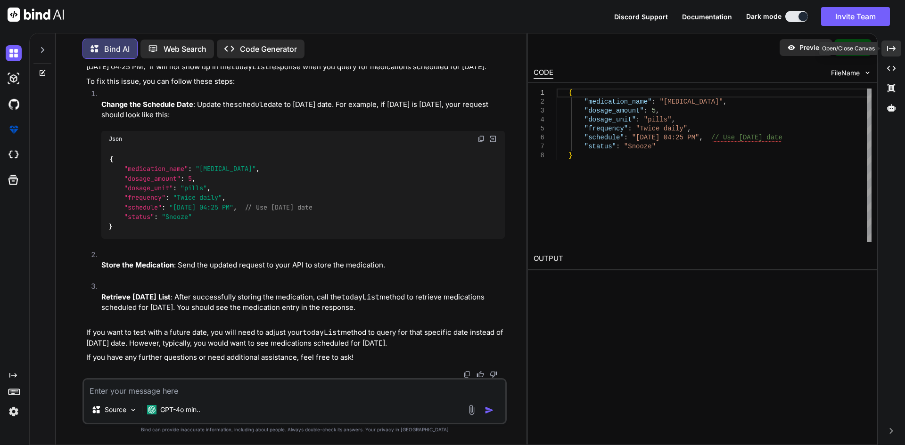
click at [894, 53] on div "Created with Pixso." at bounding box center [891, 49] width 20 height 16
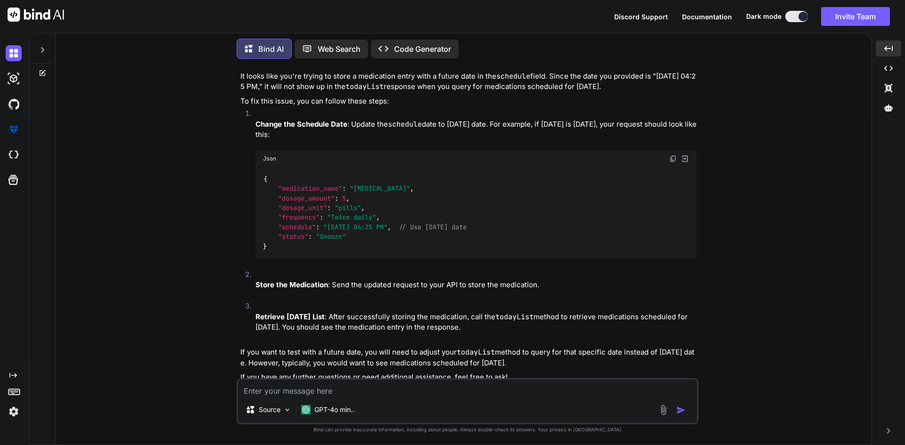
drag, startPoint x: 405, startPoint y: 253, endPoint x: 492, endPoint y: 253, distance: 86.7
click at [492, 253] on div "{ "medication_name" : "[MEDICAL_DATA]" , "dosage_amount" : 5 , "dosage_unit" : …" at bounding box center [475, 213] width 441 height 92
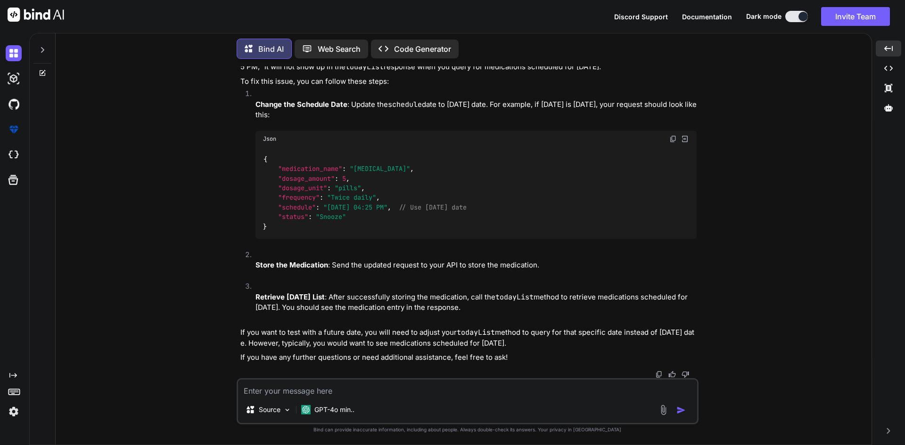
scroll to position [1582, 0]
click at [322, 391] on textarea at bounding box center [467, 388] width 459 height 17
paste textarea "<?php namespace App\Http\Controllers\API\Patient; use App\Http\Controllers\Cont…"
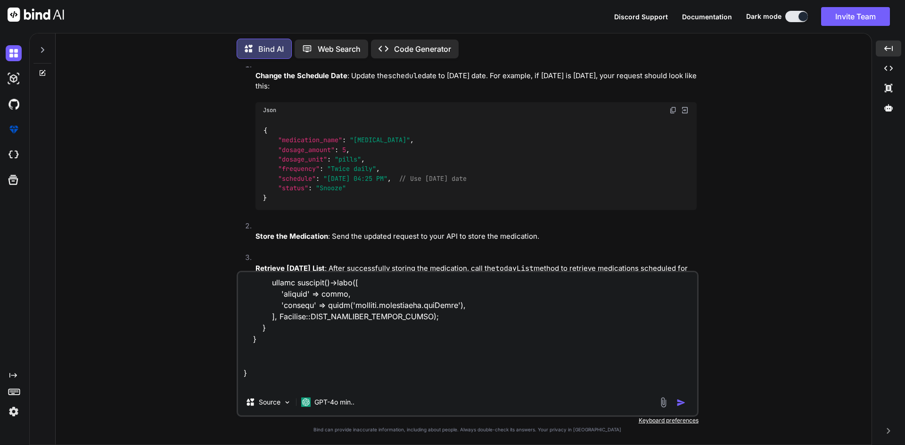
scroll to position [1437, 0]
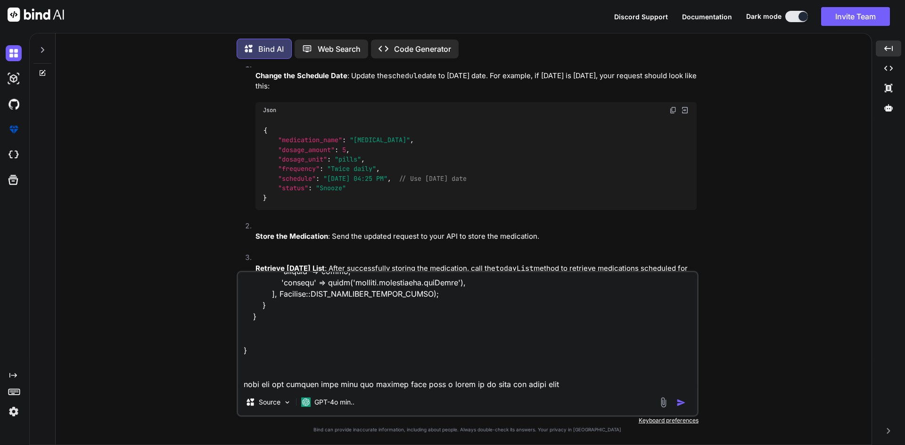
drag, startPoint x: 328, startPoint y: 204, endPoint x: 401, endPoint y: 206, distance: 72.6
click at [387, 183] on span ""[DATE] 04:25 PM"" at bounding box center [355, 178] width 64 height 8
copy span "[DATE] 04:25 PM"
click at [554, 384] on textarea at bounding box center [467, 330] width 459 height 117
paste textarea "[DATE] 04:25 PM"
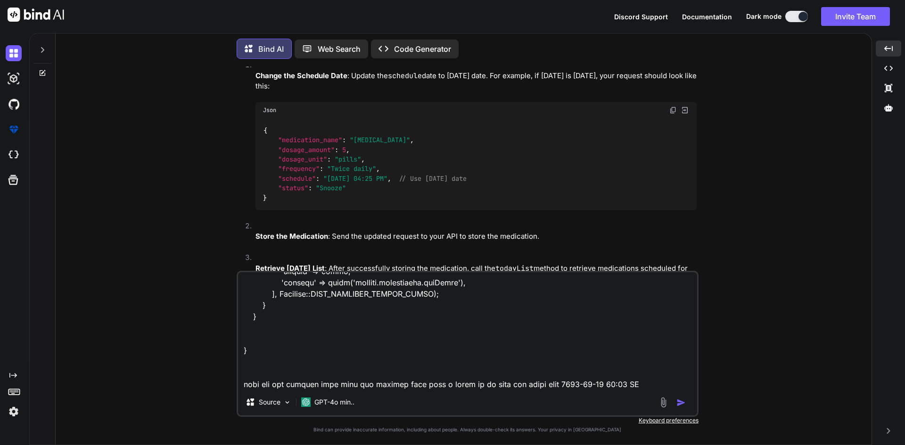
click at [536, 383] on textarea at bounding box center [467, 330] width 459 height 117
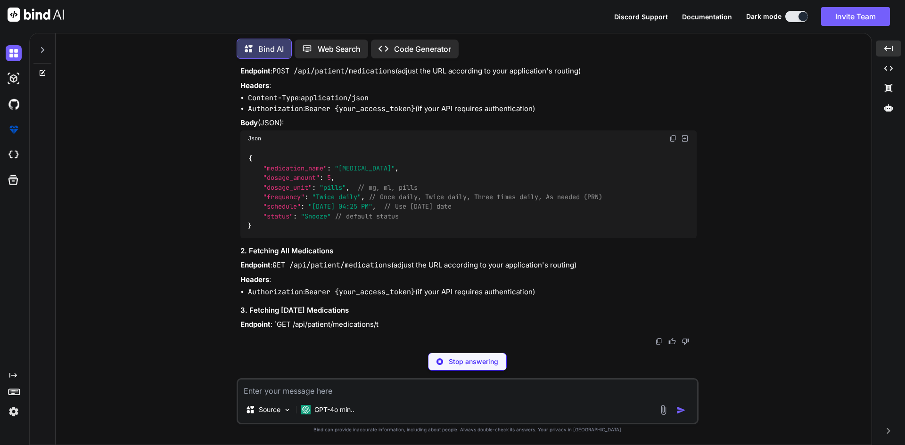
scroll to position [2259, 0]
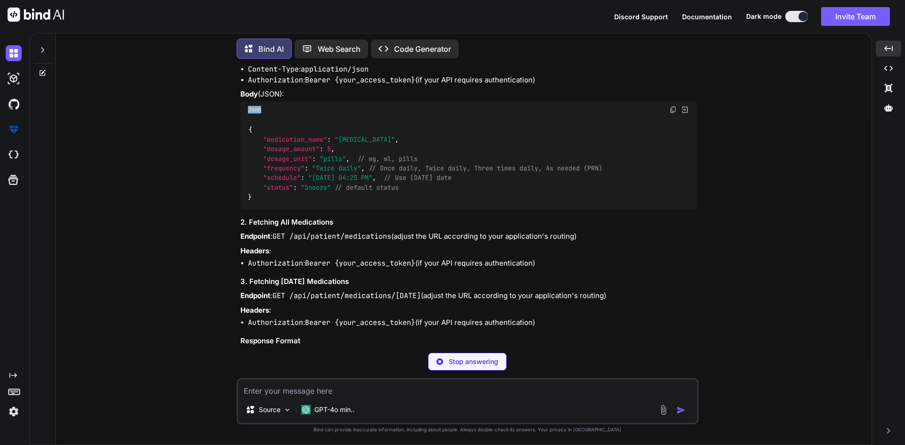
drag, startPoint x: 221, startPoint y: 129, endPoint x: 351, endPoint y: 142, distance: 130.7
click at [351, 142] on div "You Bind AI It seems that you're trying to store medication data and then retri…" at bounding box center [467, 255] width 808 height 378
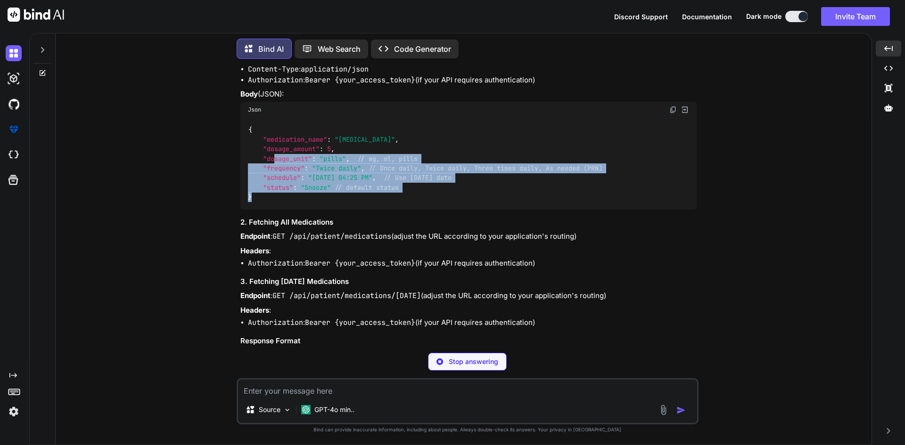
drag, startPoint x: 274, startPoint y: 190, endPoint x: 485, endPoint y: 226, distance: 214.0
click at [485, 210] on div "{ "medication_name" : "[MEDICAL_DATA]" , "dosage_amount" : 5 , "dosage_unit" : …" at bounding box center [468, 164] width 456 height 92
drag, startPoint x: 673, startPoint y: 139, endPoint x: 531, endPoint y: 183, distance: 148.7
click at [673, 114] on img at bounding box center [673, 110] width 8 height 8
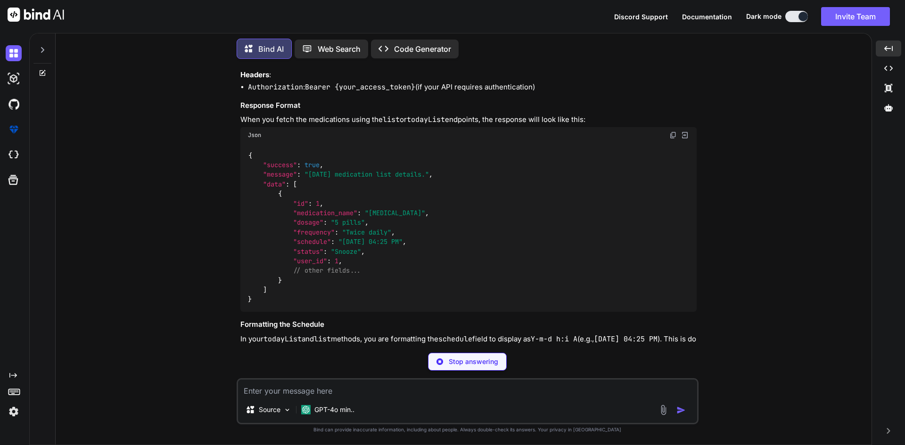
scroll to position [2612, 0]
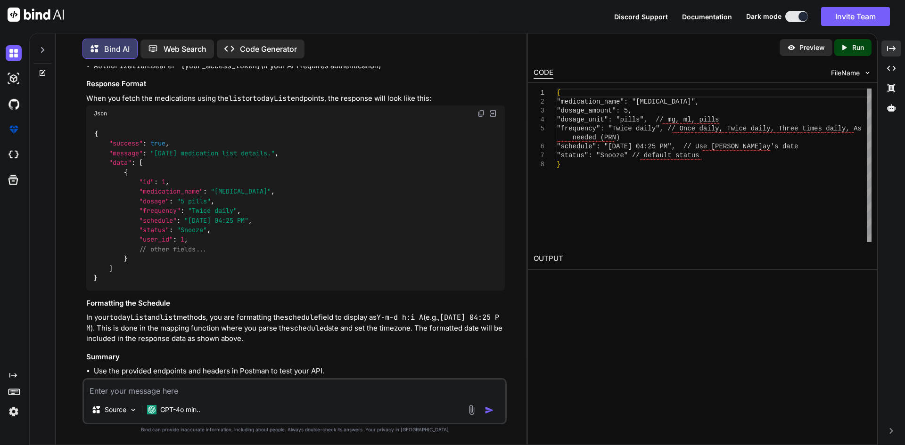
drag, startPoint x: 343, startPoint y: 270, endPoint x: 351, endPoint y: 270, distance: 7.5
click at [351, 270] on div "{ "success" : true , "message" : "[DATE] medication list details." , "data" : […" at bounding box center [295, 206] width 418 height 169
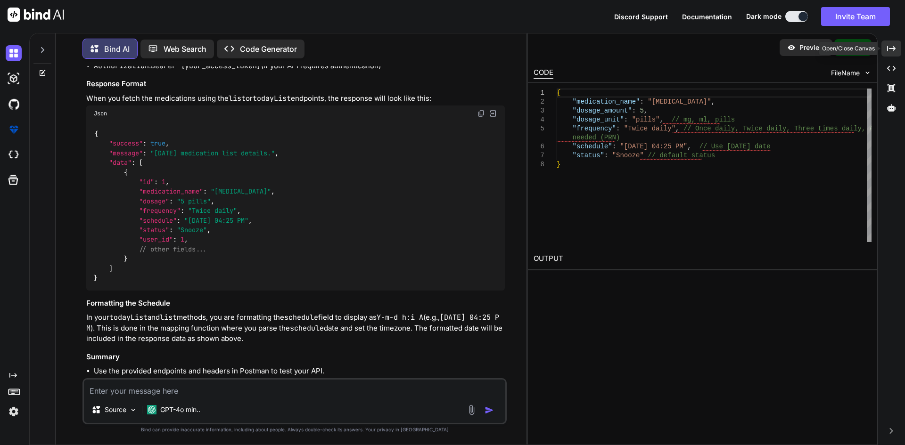
click at [891, 51] on icon "Created with Pixso." at bounding box center [891, 48] width 8 height 8
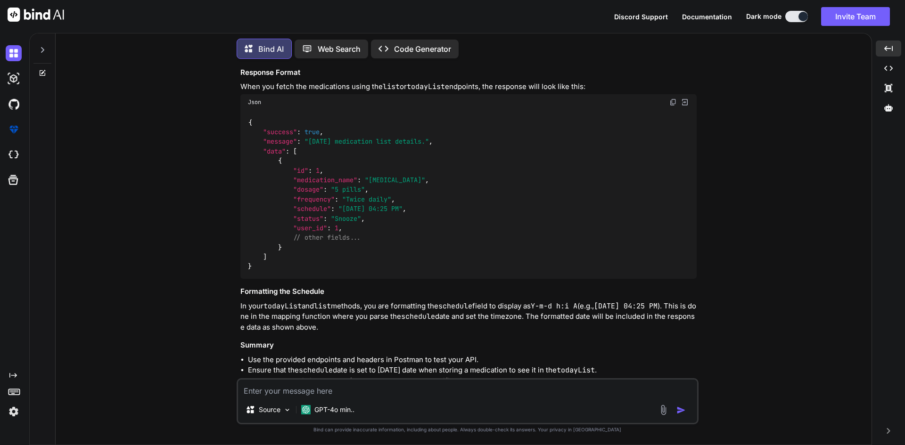
scroll to position [2594, 0]
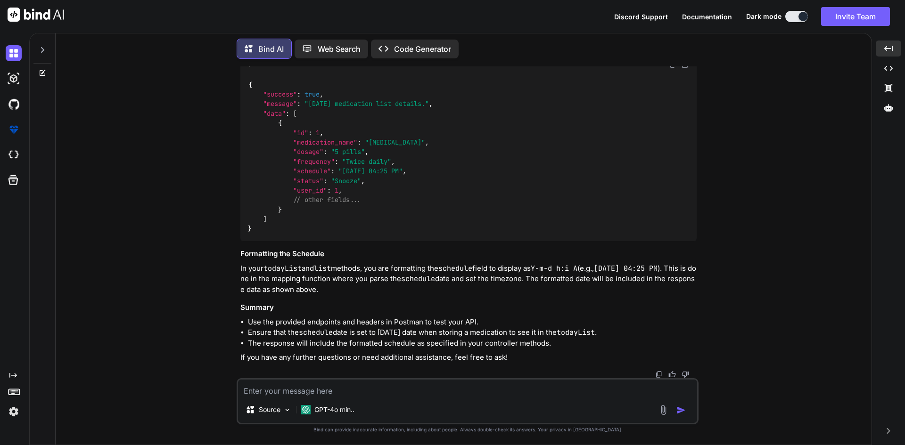
click at [300, 395] on textarea at bounding box center [467, 388] width 459 height 17
paste textarea "{ "success": true, "message": "Medication saved successfully", "data": { "medic…"
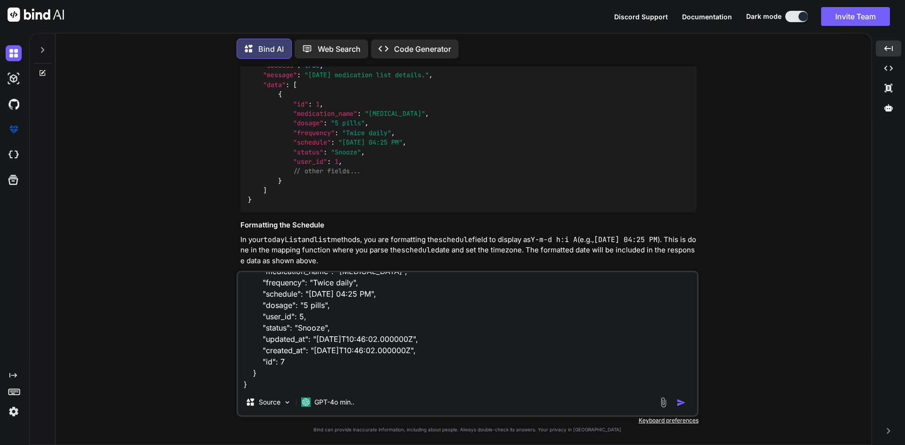
scroll to position [80, 0]
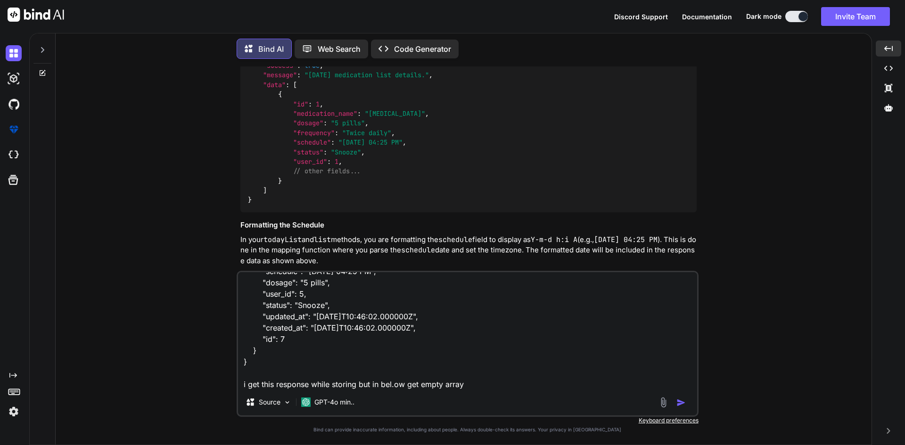
paste textarea "{ "success": true, "message": "[DATE] medication list details.", "data": [] }"
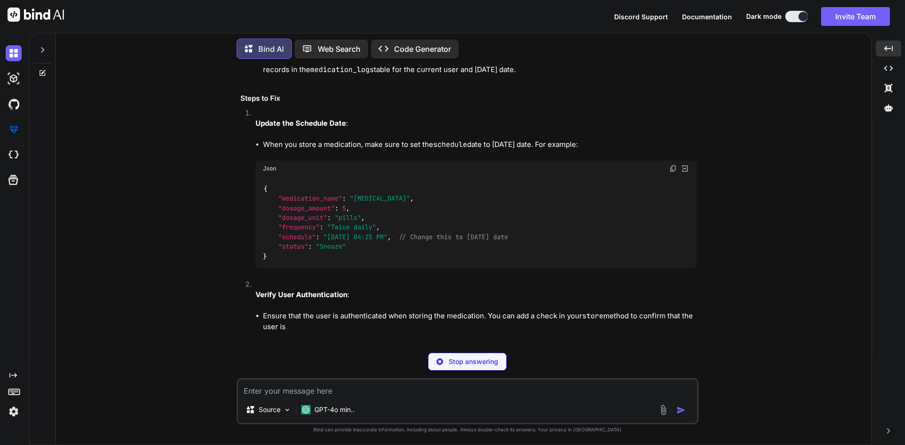
scroll to position [3233, 0]
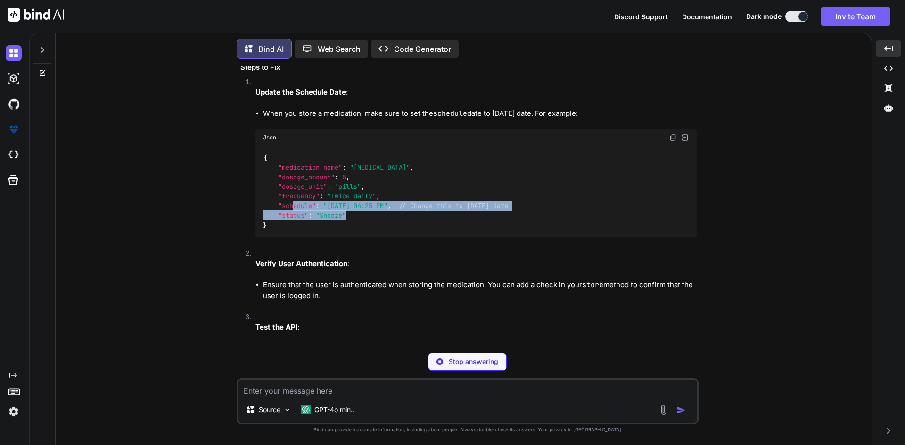
drag, startPoint x: 294, startPoint y: 235, endPoint x: 410, endPoint y: 240, distance: 117.0
click at [410, 237] on div "{ "medication_name" : "[MEDICAL_DATA]" , "dosage_amount" : 5 , "dosage_unit" : …" at bounding box center [475, 192] width 441 height 92
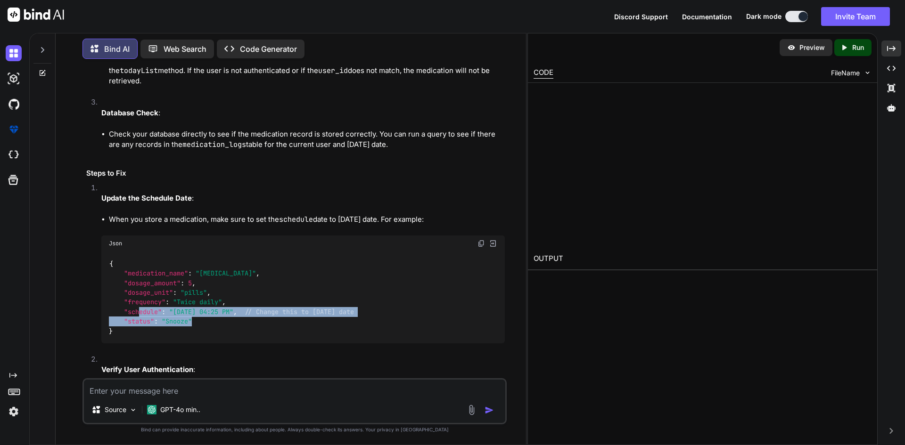
scroll to position [3350, 0]
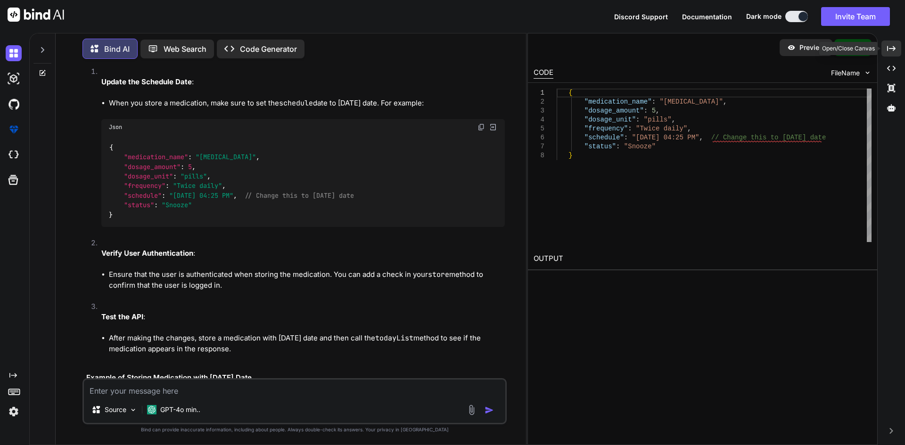
click at [892, 46] on icon "Created with Pixso." at bounding box center [891, 48] width 8 height 8
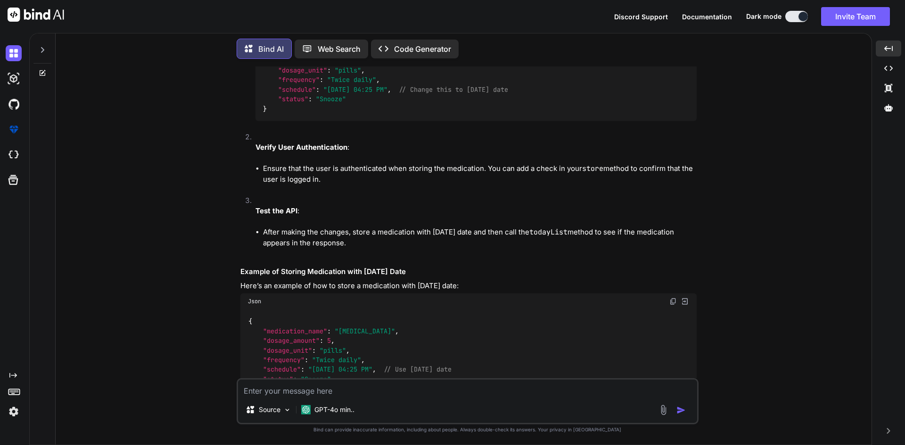
scroll to position [3233, 0]
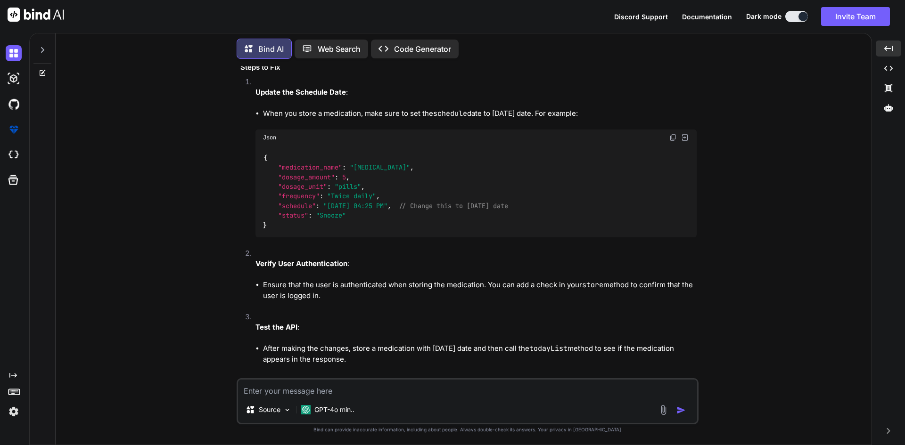
drag, startPoint x: 327, startPoint y: 237, endPoint x: 401, endPoint y: 235, distance: 74.5
click at [387, 210] on span ""[DATE] 04:25 PM"" at bounding box center [355, 206] width 64 height 8
click at [339, 210] on span ""[DATE] 04:25 PM"" at bounding box center [355, 206] width 64 height 8
click at [412, 396] on textarea at bounding box center [467, 388] width 459 height 17
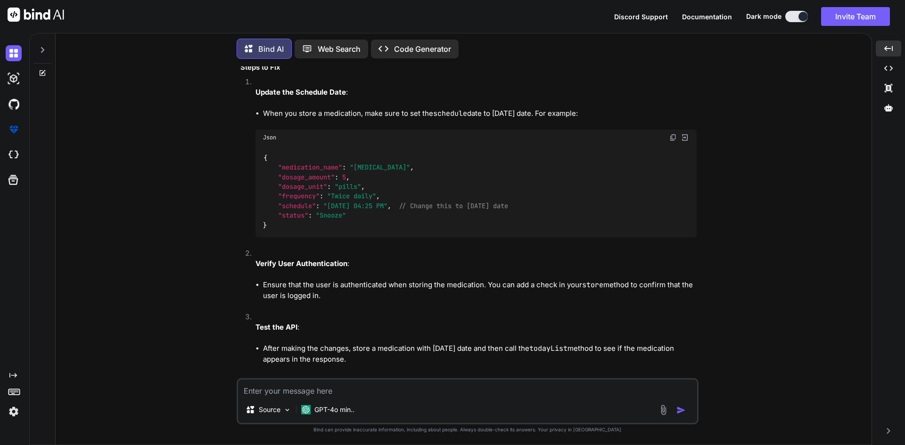
paste textarea "Illuminate\Database\Eloquent\Collection {#1473 // app/Http/Controllers/API/Pati…"
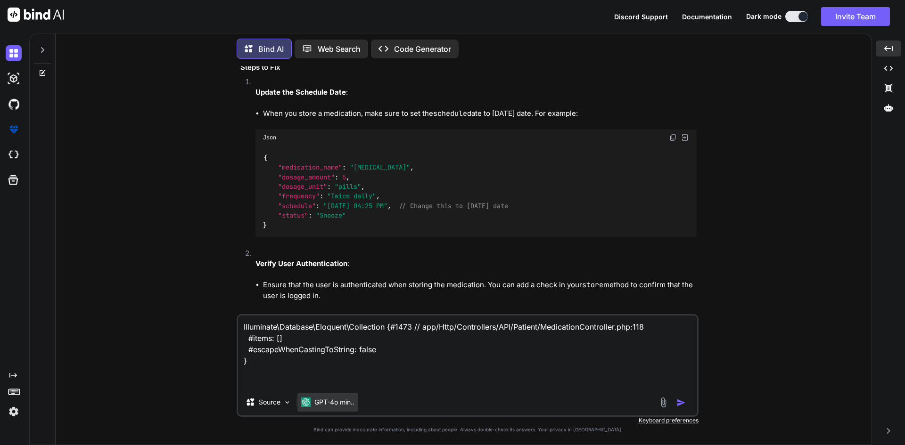
paste textarea "$medications = MedicationLog::where('user_id', Auth::id()) ->whereDate('schedul…"
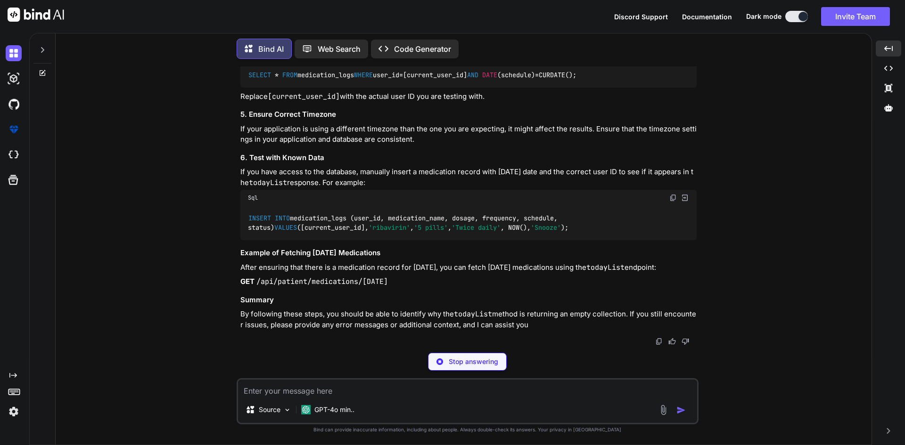
scroll to position [4332, 0]
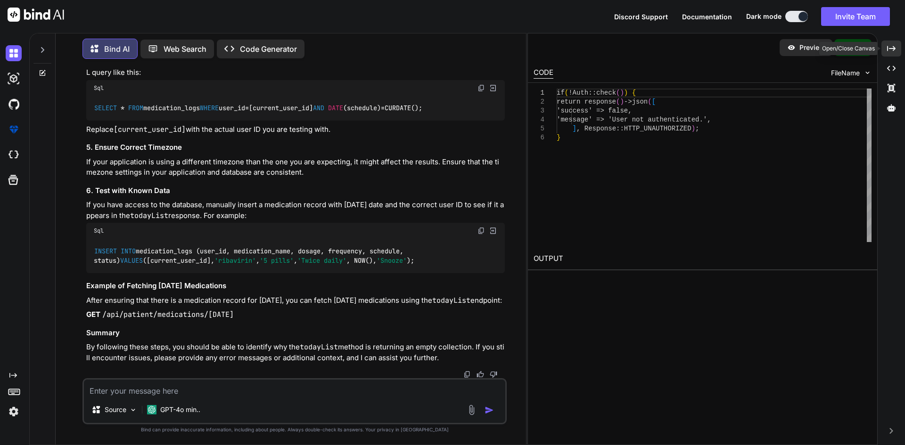
click at [896, 47] on div "Created with Pixso." at bounding box center [891, 49] width 20 height 16
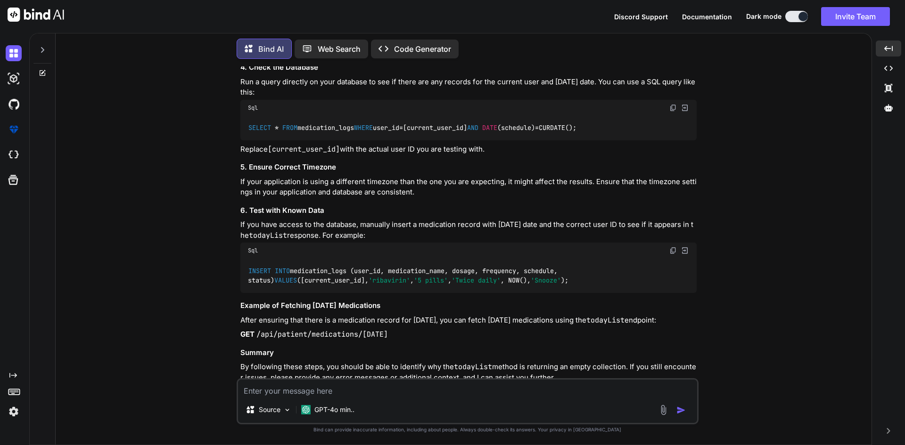
scroll to position [4100, 0]
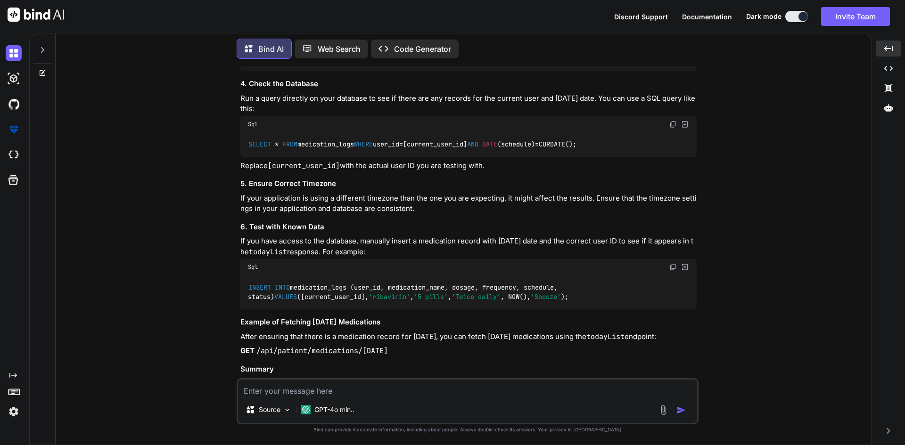
click at [672, 128] on img at bounding box center [673, 125] width 8 height 8
click at [360, 390] on textarea at bounding box center [467, 388] width 459 height 17
paste textarea "date: [DATE] 00:00:00.0 UTC (+00:00)"
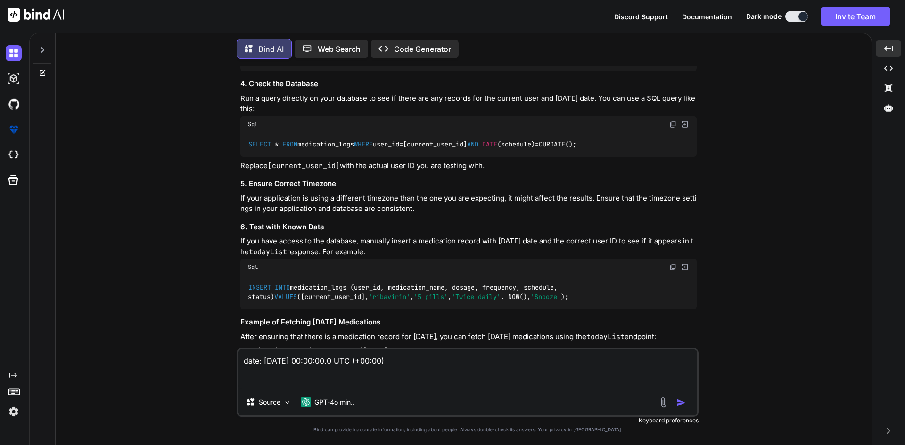
click at [242, 364] on textarea "date: [DATE] 00:00:00.0 UTC (+00:00)" at bounding box center [467, 370] width 459 height 40
paste textarea "Carbon::[DATE]()"
click at [483, 360] on textarea "Carbon::[DATE]() date: [DATE] 00:00:00.0 UTC (+00:00)" at bounding box center [467, 370] width 459 height 40
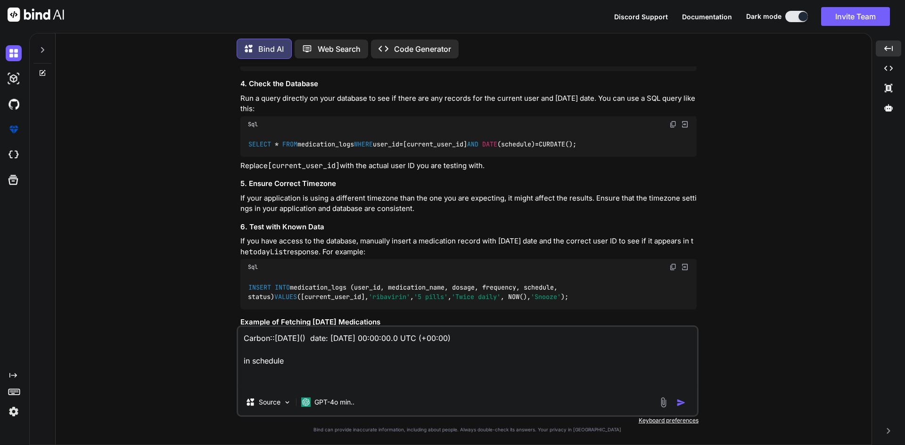
paste textarea "[DATE] 04:25 PM"
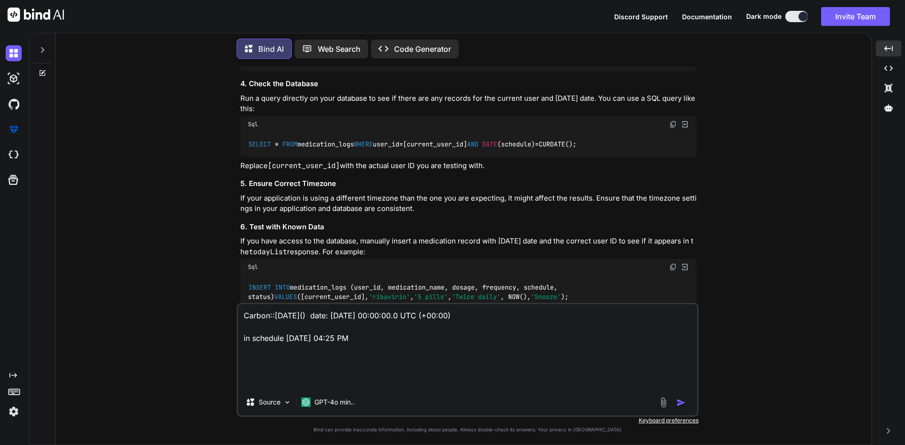
paste textarea "public function todayList(): JsonResponse { try { $medications = MedicationLog:…"
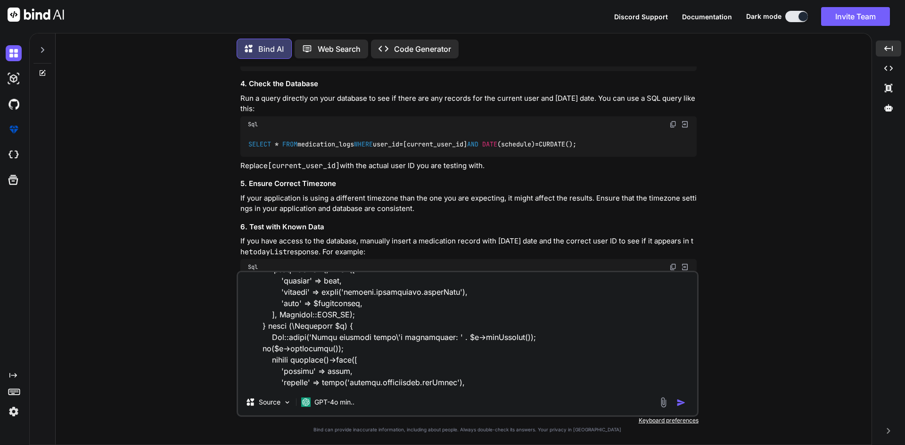
scroll to position [203, 0]
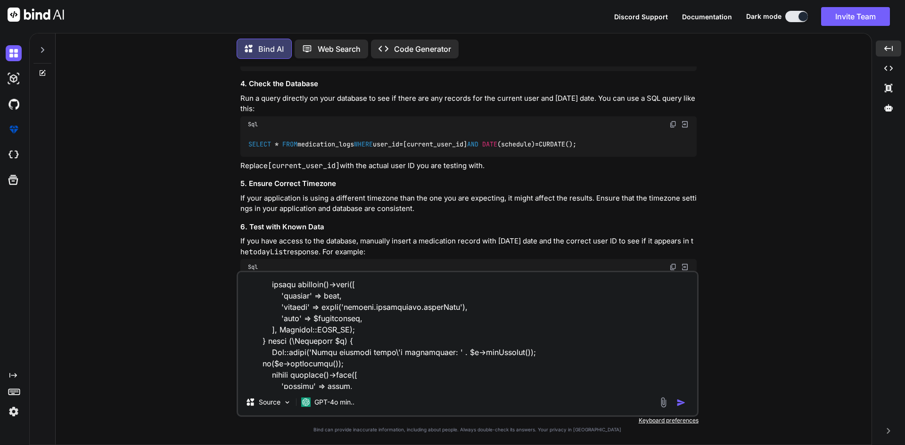
drag, startPoint x: 350, startPoint y: 365, endPoint x: 235, endPoint y: 364, distance: 115.0
click at [235, 364] on div "You Bind AI It seems that you're trying to store medication data and then retri…" at bounding box center [467, 255] width 808 height 378
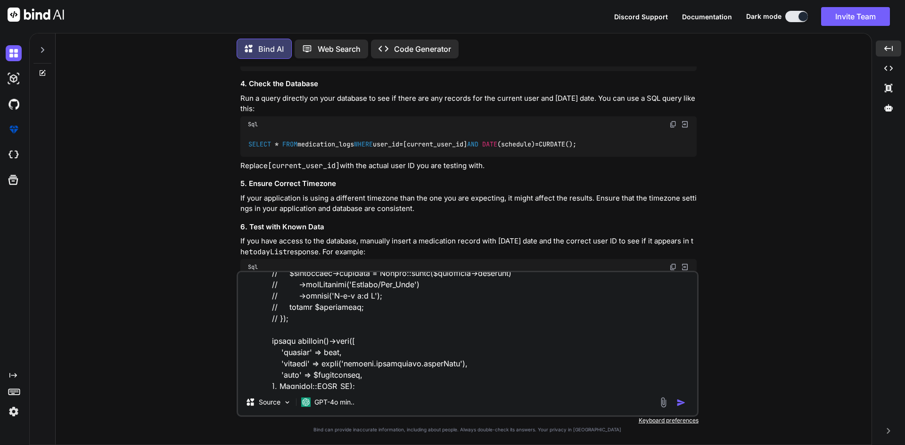
scroll to position [61, 0]
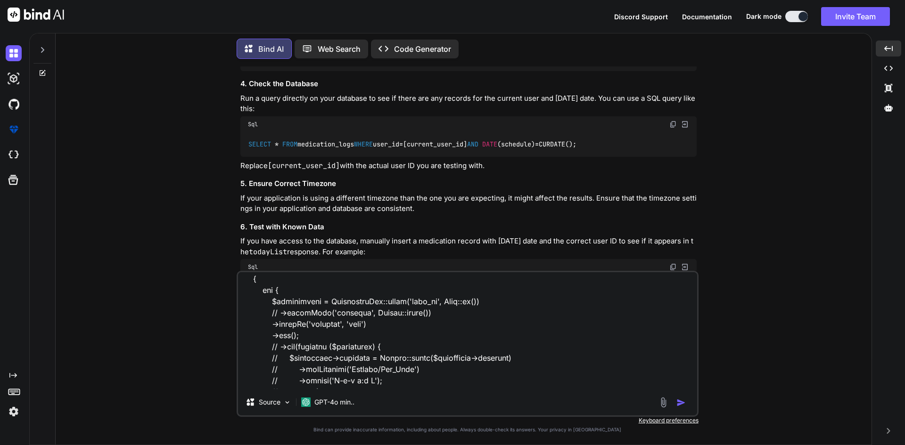
click at [276, 313] on textarea at bounding box center [467, 330] width 459 height 117
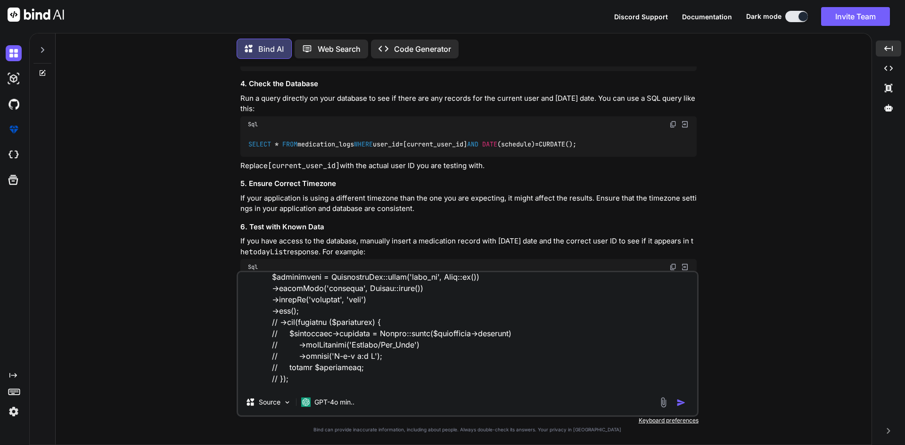
scroll to position [108, 0]
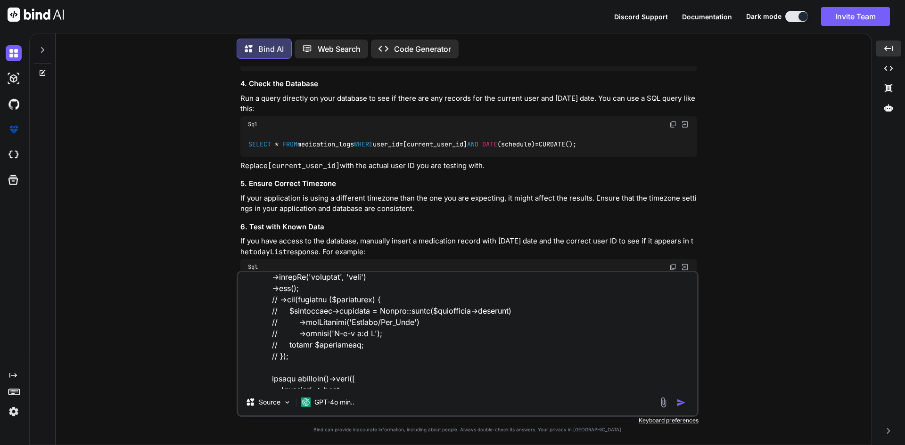
drag, startPoint x: 260, startPoint y: 301, endPoint x: 297, endPoint y: 355, distance: 65.7
click at [297, 355] on textarea at bounding box center [467, 330] width 459 height 117
click at [298, 357] on textarea at bounding box center [467, 330] width 459 height 117
click at [282, 357] on textarea at bounding box center [467, 330] width 459 height 117
click at [275, 357] on textarea at bounding box center [467, 330] width 459 height 117
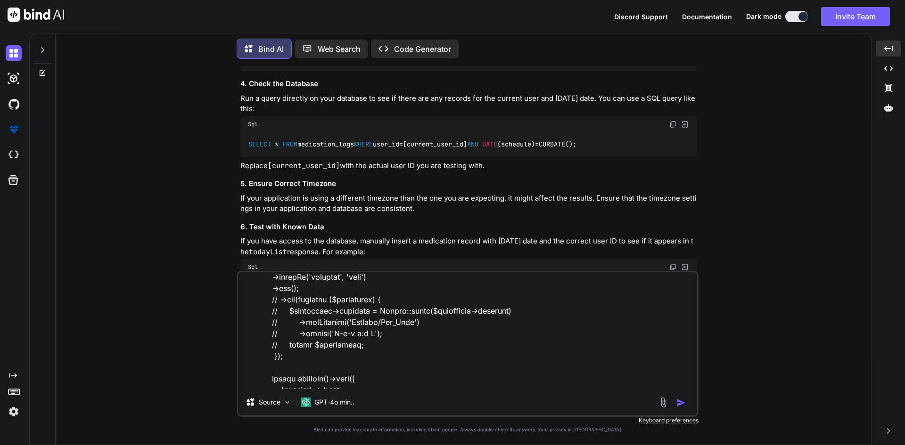
click at [279, 345] on textarea at bounding box center [467, 330] width 459 height 117
click at [280, 335] on textarea at bounding box center [467, 330] width 459 height 117
click at [282, 325] on textarea at bounding box center [467, 330] width 459 height 117
click at [282, 311] on textarea at bounding box center [467, 330] width 459 height 117
click at [274, 296] on textarea at bounding box center [467, 330] width 459 height 117
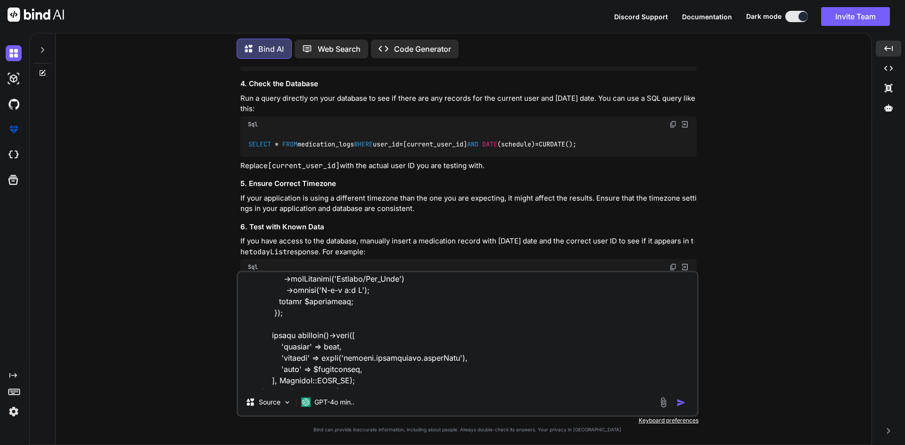
scroll to position [262, 0]
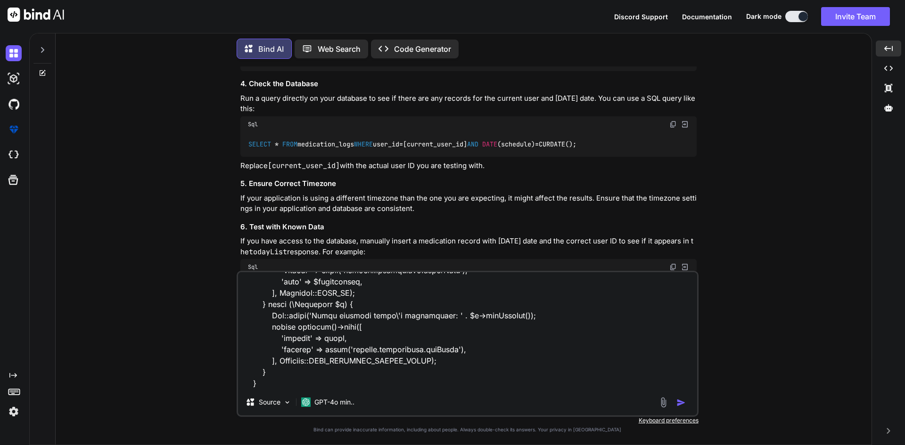
click at [345, 372] on textarea at bounding box center [467, 330] width 459 height 117
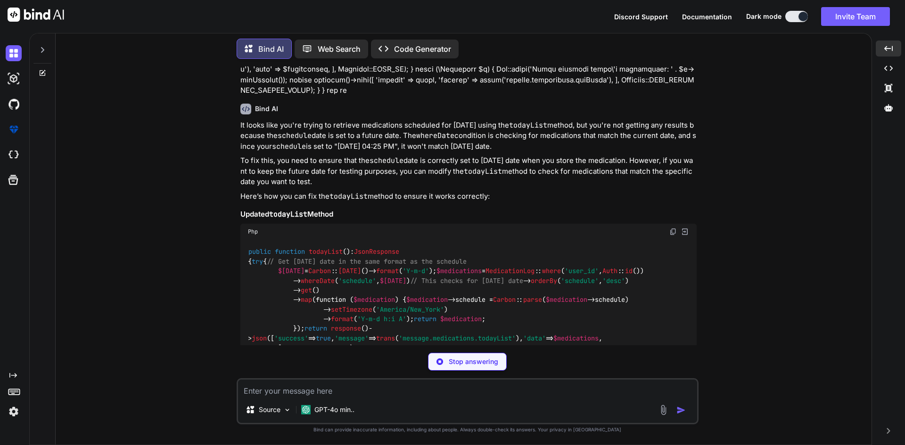
scroll to position [4516, 0]
drag, startPoint x: 342, startPoint y: 210, endPoint x: 386, endPoint y: 208, distance: 43.8
click at [386, 208] on div "It looks like you're trying to retrieve medications scheduled for [DATE] using …" at bounding box center [468, 412] width 456 height 584
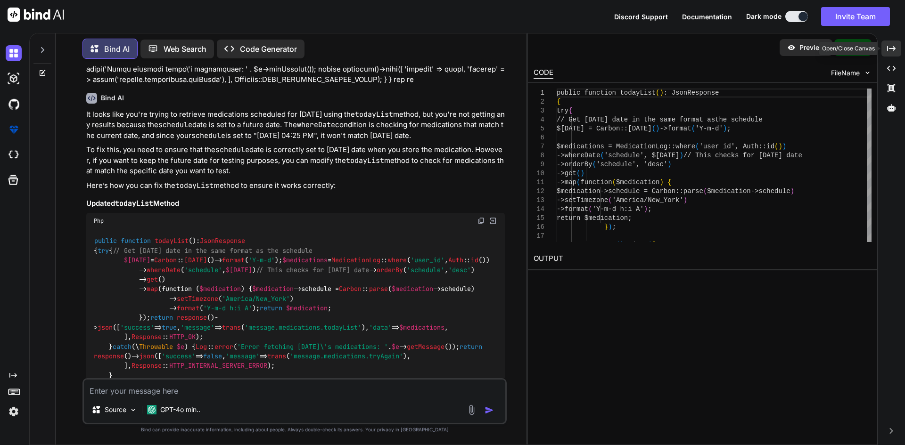
click at [894, 48] on icon at bounding box center [891, 48] width 8 height 5
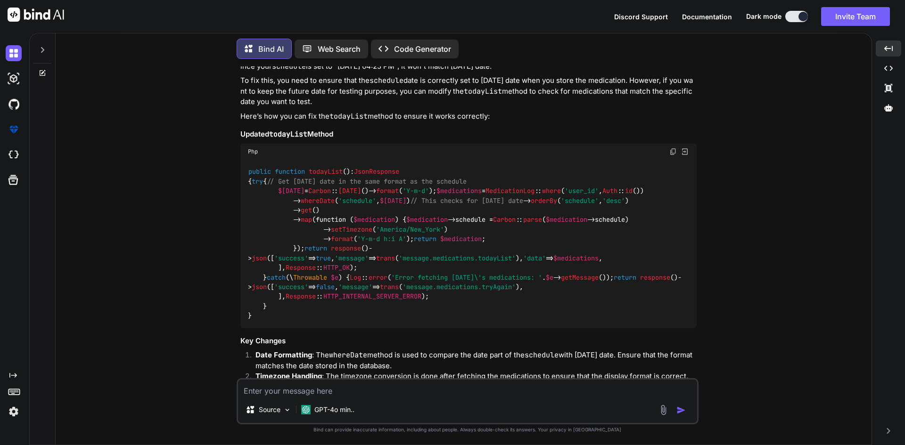
scroll to position [4657, 0]
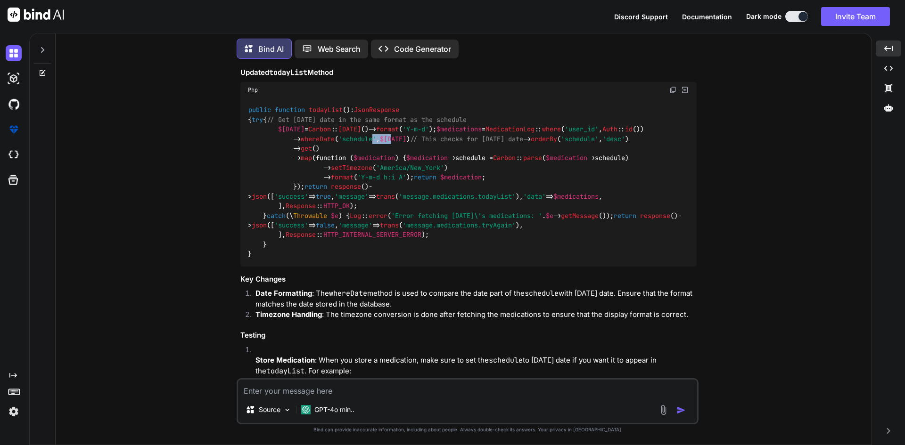
drag, startPoint x: 374, startPoint y: 235, endPoint x: 399, endPoint y: 232, distance: 25.1
click at [399, 232] on code "public function todayList ( ): JsonResponse { try { // Get [DATE] date in the s…" at bounding box center [464, 182] width 433 height 154
drag, startPoint x: 274, startPoint y: 205, endPoint x: 436, endPoint y: 207, distance: 162.1
click at [436, 207] on code "public function todayList ( ): JsonResponse { try { // Get [DATE] date in the s…" at bounding box center [464, 182] width 433 height 154
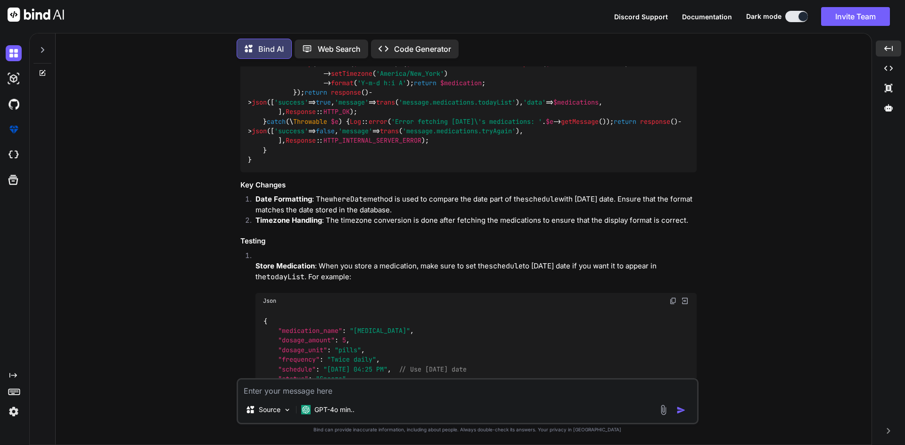
scroll to position [4705, 0]
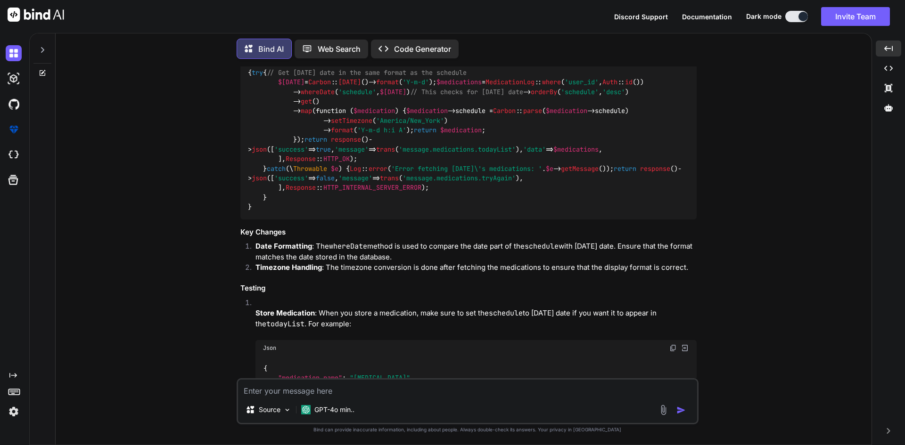
click at [420, 220] on div "public function todayList ( ): JsonResponse { try { // Get [DATE] date in the s…" at bounding box center [468, 135] width 456 height 169
click at [670, 47] on img at bounding box center [673, 43] width 8 height 8
drag, startPoint x: 271, startPoint y: 153, endPoint x: 449, endPoint y: 158, distance: 177.7
click at [449, 158] on div "public function todayList ( ): JsonResponse { try { // Get [DATE] date in the s…" at bounding box center [468, 135] width 456 height 169
copy code "// Get [DATE] date in the same format as the schedule $[DATE] = Carbon :: [DATE…"
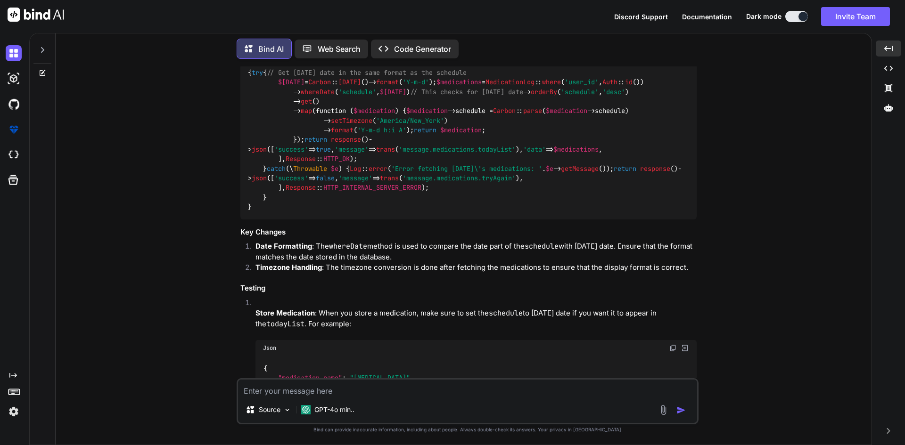
click at [319, 86] on span "Carbon" at bounding box center [319, 82] width 23 height 8
drag, startPoint x: 395, startPoint y: 163, endPoint x: 435, endPoint y: 163, distance: 39.6
click at [435, 163] on code "public function todayList ( ): JsonResponse { try { // Get [DATE] date in the s…" at bounding box center [464, 135] width 433 height 154
copy code "Carbon :: [DATE] ()-> format ( 'Y-m-d' )"
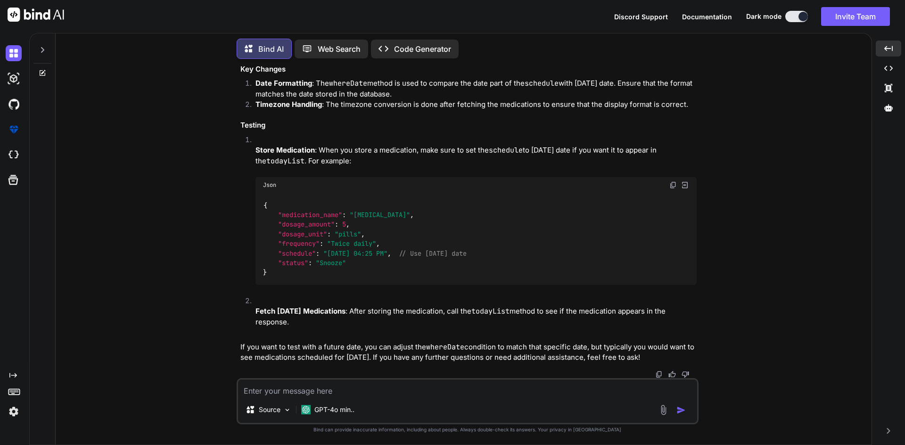
scroll to position [5059, 0]
drag, startPoint x: 328, startPoint y: 254, endPoint x: 389, endPoint y: 251, distance: 60.4
click at [387, 251] on span ""[DATE] 04:25 PM"" at bounding box center [355, 253] width 64 height 8
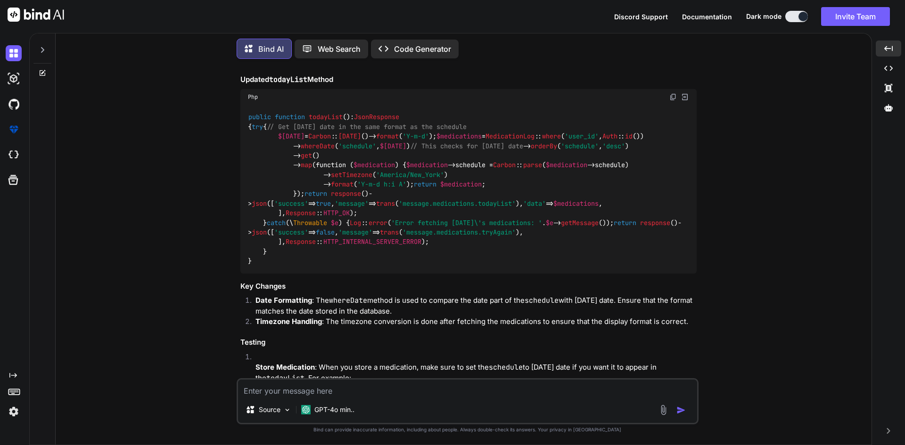
scroll to position [4541, 0]
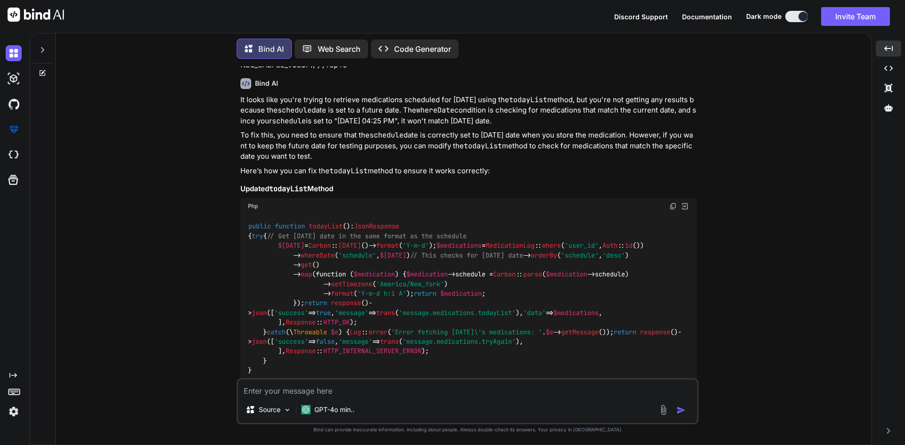
click at [673, 210] on img at bounding box center [673, 207] width 8 height 8
click at [406, 386] on textarea at bounding box center [467, 388] width 459 height 17
paste textarea ""[DATE]""
paste textarea "[DATE] 04:25 PM"
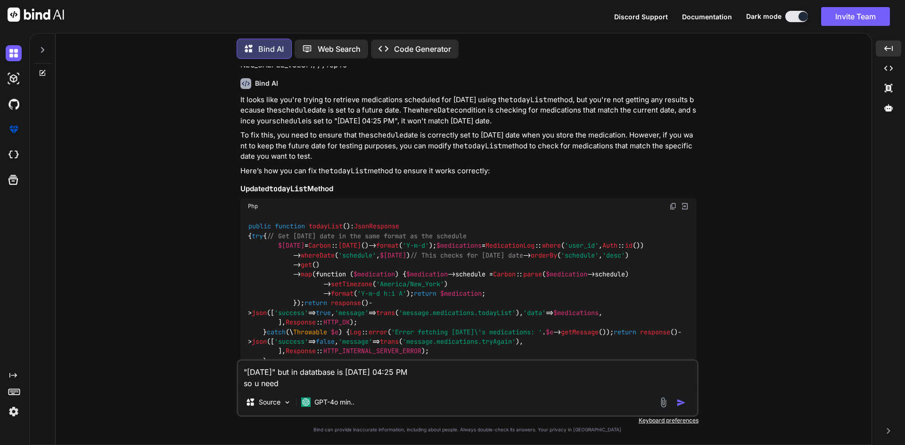
paste textarea "[DATE] 04:25 PM"
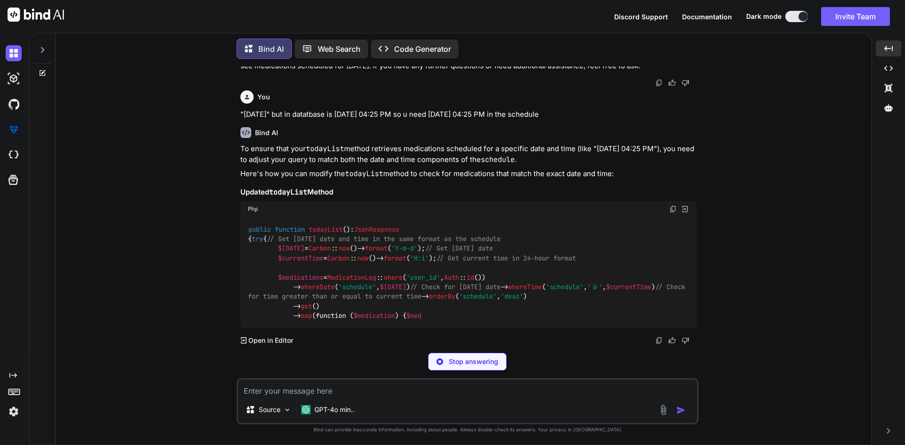
scroll to position [5390, 0]
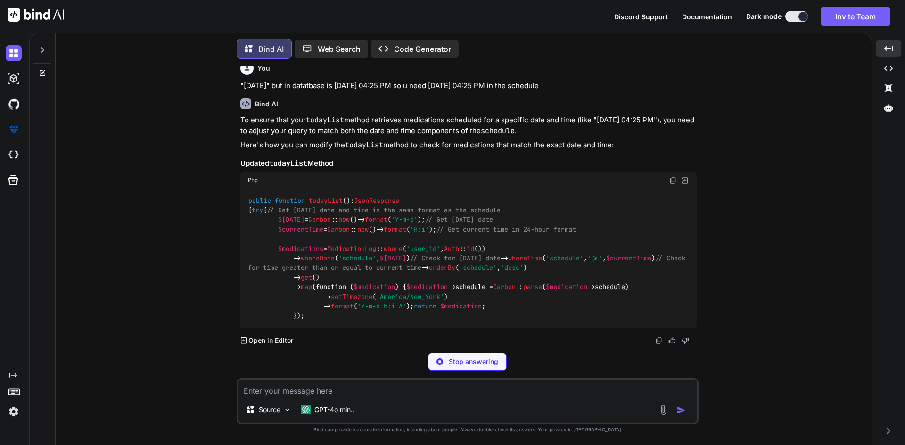
click at [398, 262] on span "$[DATE]" at bounding box center [393, 258] width 26 height 8
click at [606, 262] on span "$currentTime" at bounding box center [628, 258] width 45 height 8
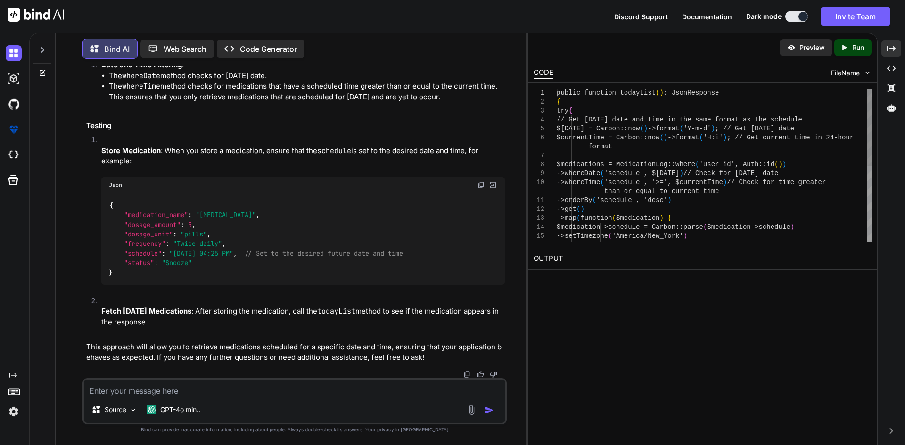
scroll to position [6019, 0]
click at [889, 48] on icon "Created with Pixso." at bounding box center [891, 48] width 8 height 8
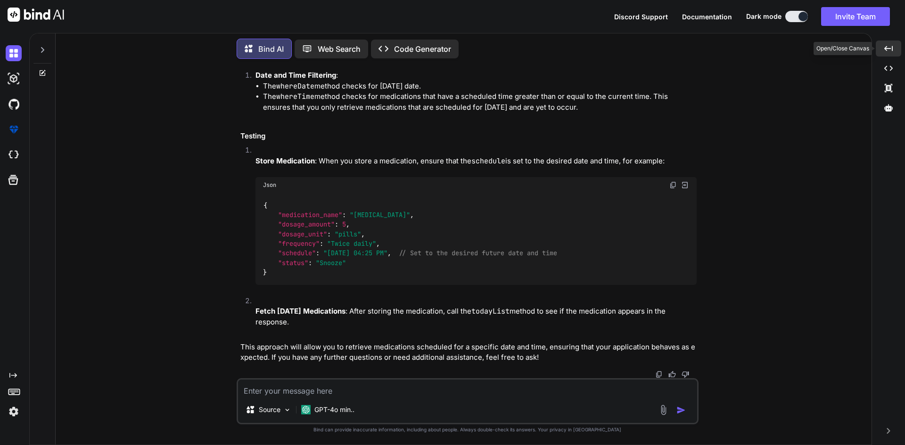
scroll to position [5842, 0]
drag, startPoint x: 428, startPoint y: 252, endPoint x: 586, endPoint y: 249, distance: 157.9
click at [586, 249] on div "{ "medication_name" : "[MEDICAL_DATA]" , "dosage_amount" : 5 , "dosage_unit" : …" at bounding box center [475, 239] width 441 height 92
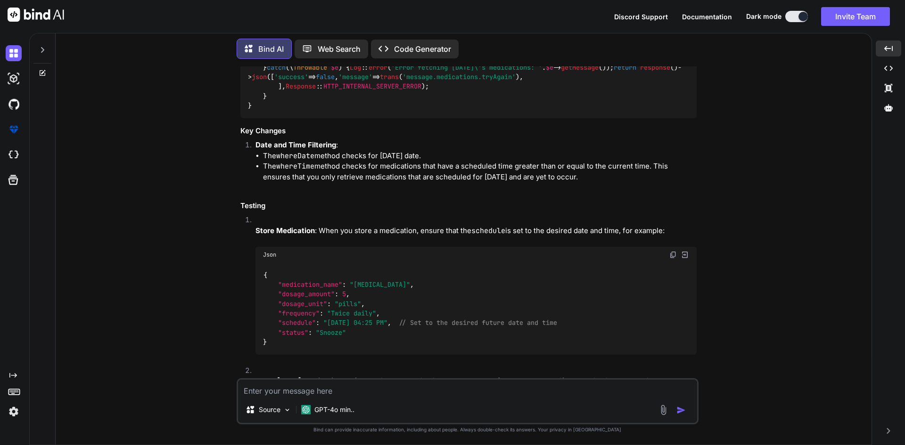
drag, startPoint x: 523, startPoint y: 202, endPoint x: 670, endPoint y: 196, distance: 147.6
click at [670, 118] on div "public function todayList ( ): JsonResponse { try { // Get [DATE] date and time…" at bounding box center [468, 14] width 456 height 207
click at [353, 118] on div "public function todayList ( ): JsonResponse { try { // Get [DATE] date and time…" at bounding box center [468, 14] width 456 height 207
drag, startPoint x: 673, startPoint y: 96, endPoint x: 431, endPoint y: 37, distance: 248.9
